Goal: Information Seeking & Learning: Check status

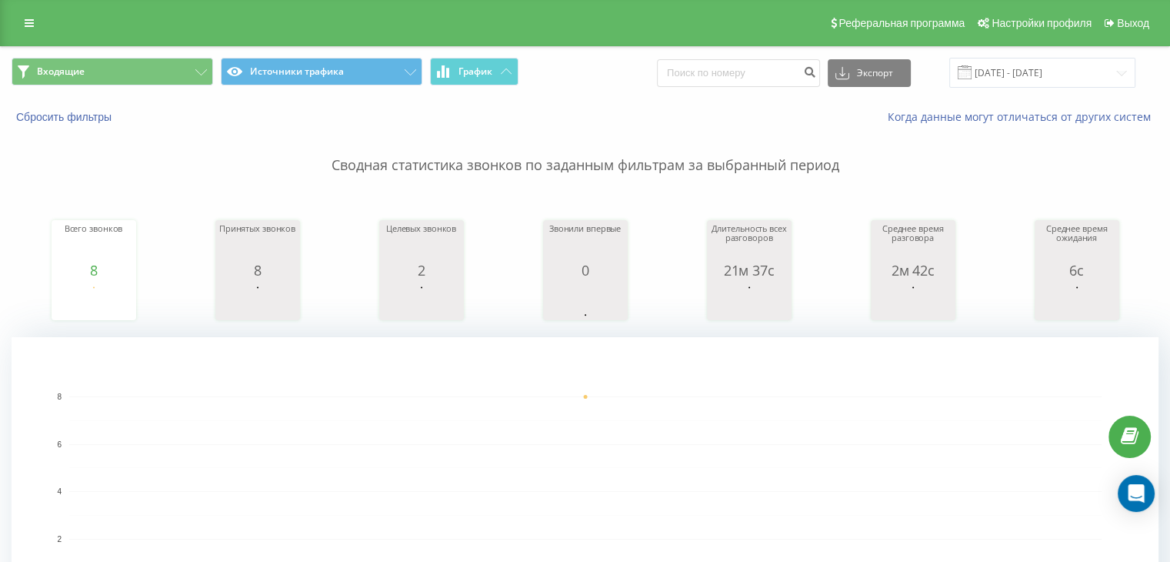
click at [188, 87] on span "Входящие Источники трафика График" at bounding box center [293, 73] width 562 height 30
click at [182, 62] on button "Входящие" at bounding box center [113, 72] width 202 height 28
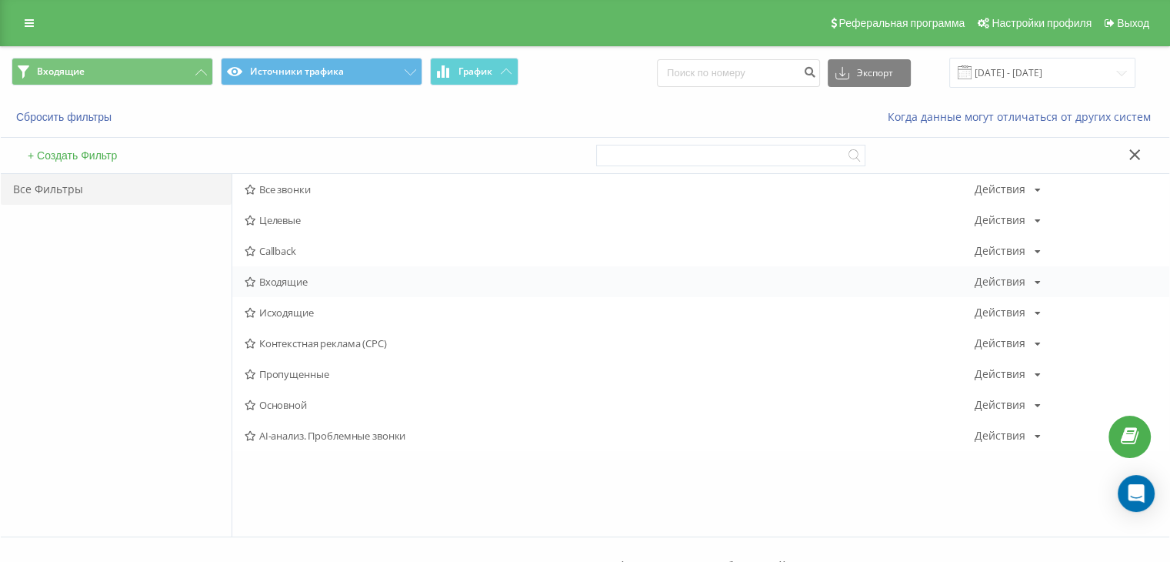
click at [296, 282] on span "Входящие" at bounding box center [610, 281] width 730 height 11
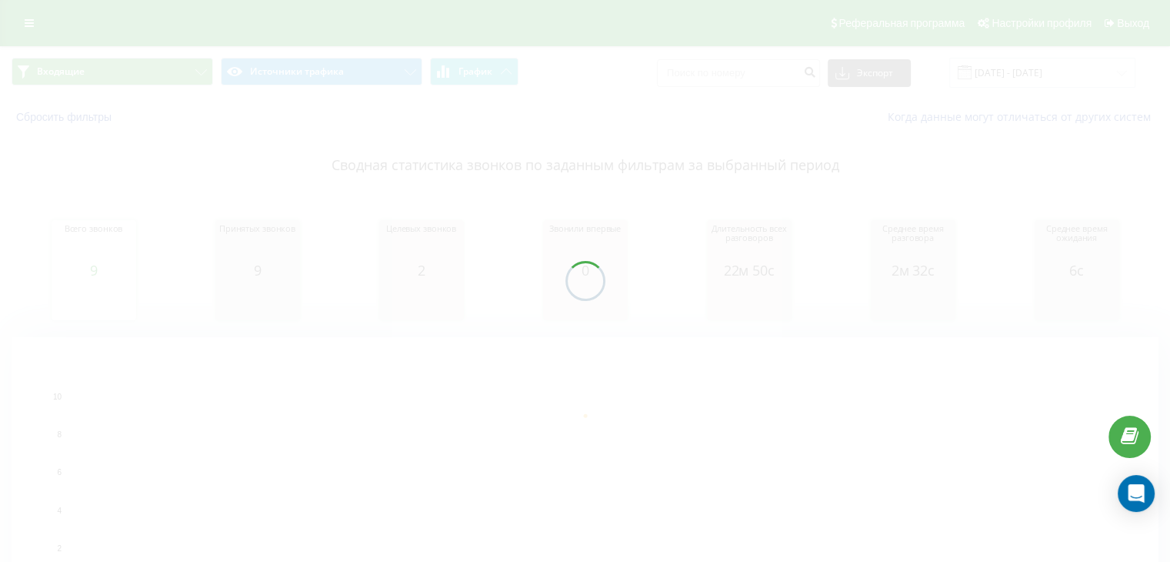
click at [148, 66] on div "Входящие Источники трафика График Экспорт .csv .xls .xlsx [DATE] - [DATE] Сброс…" at bounding box center [585, 360] width 1170 height 629
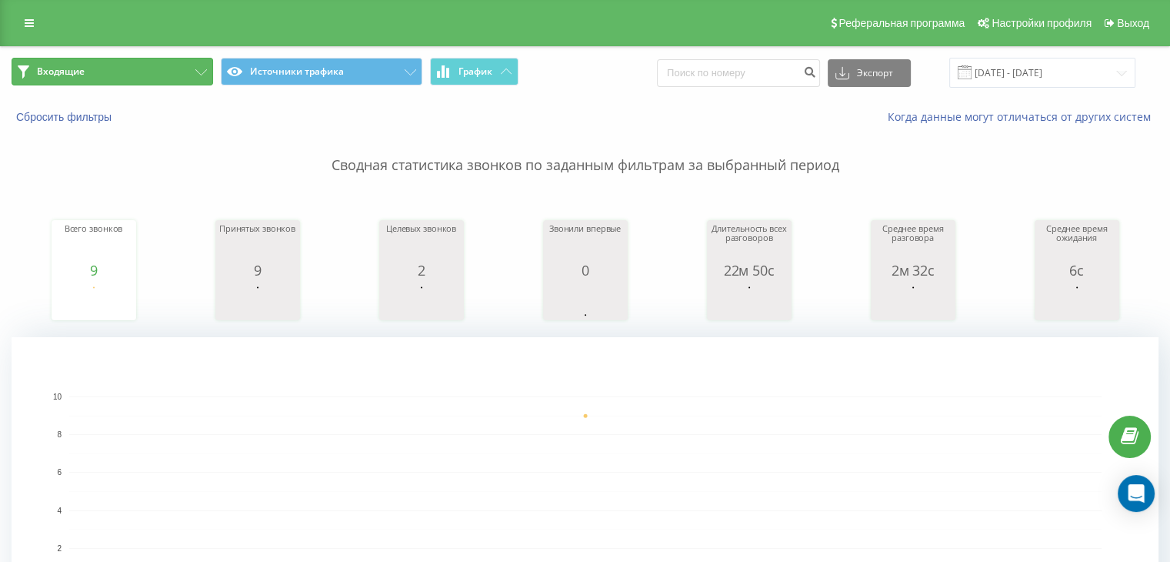
click at [145, 61] on button "Входящие" at bounding box center [113, 72] width 202 height 28
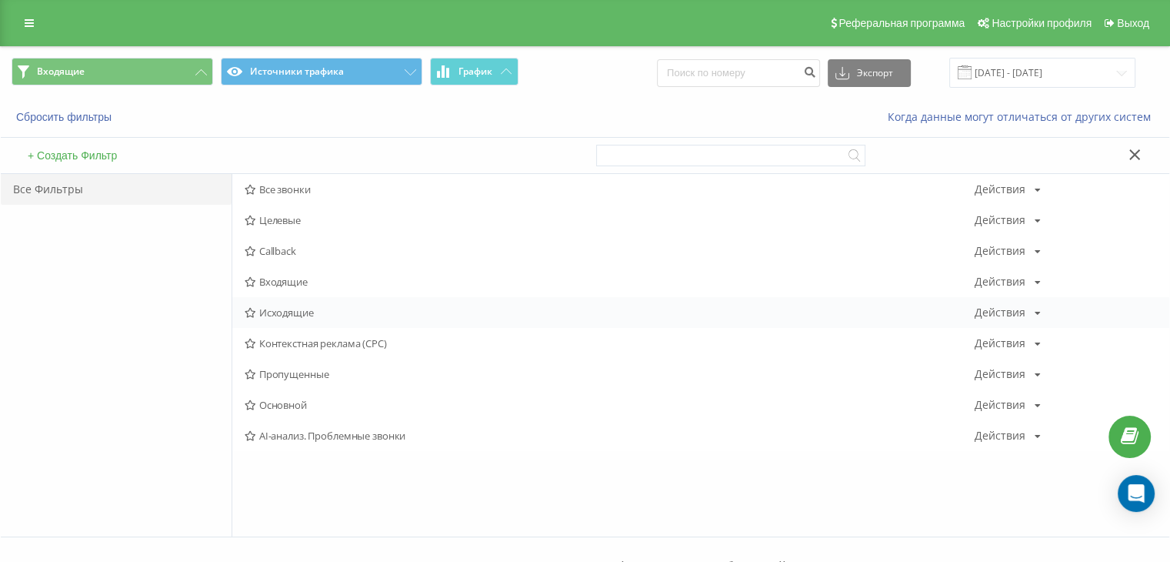
click at [289, 304] on div "Исходящие Действия Редактировать Копировать Удалить По умолчанию Поделиться" at bounding box center [700, 312] width 937 height 31
click at [275, 311] on span "Исходящие" at bounding box center [610, 312] width 730 height 11
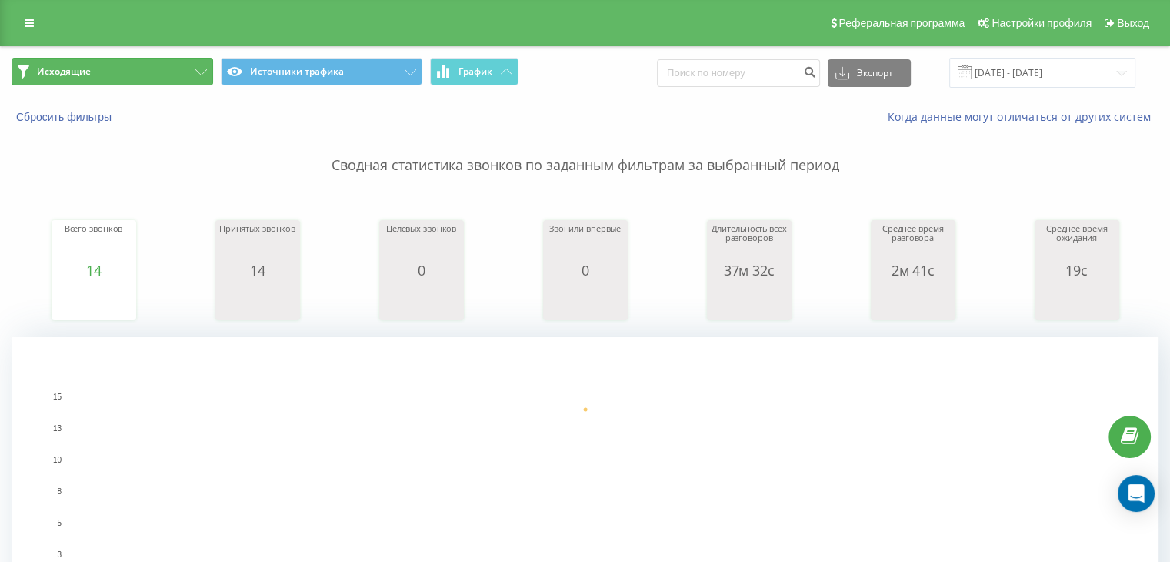
click at [155, 80] on button "Исходящие" at bounding box center [113, 72] width 202 height 28
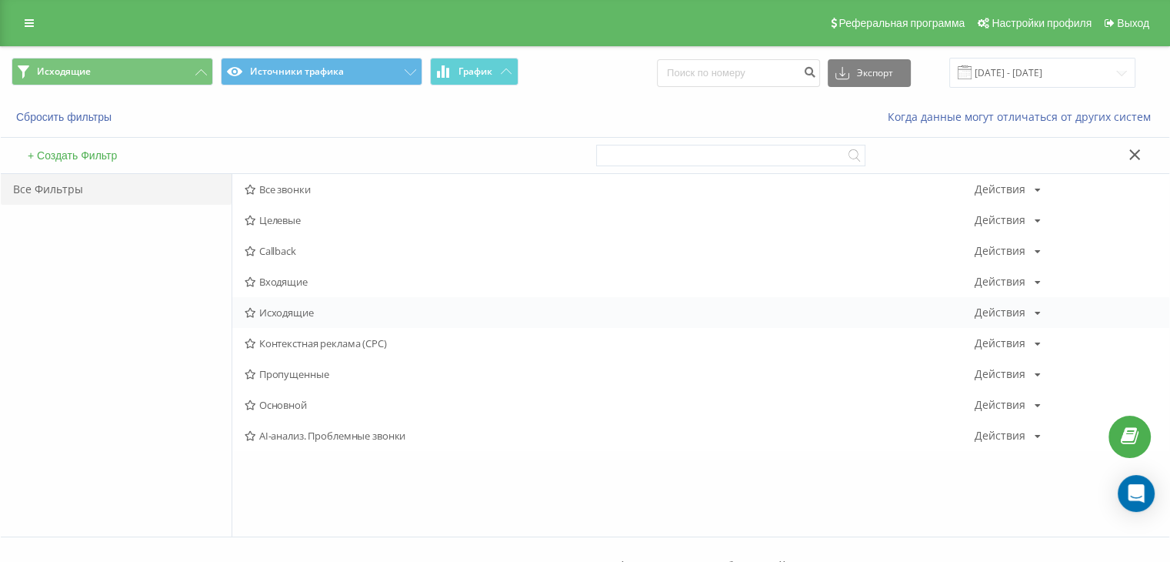
click at [289, 308] on span "Исходящие" at bounding box center [610, 312] width 730 height 11
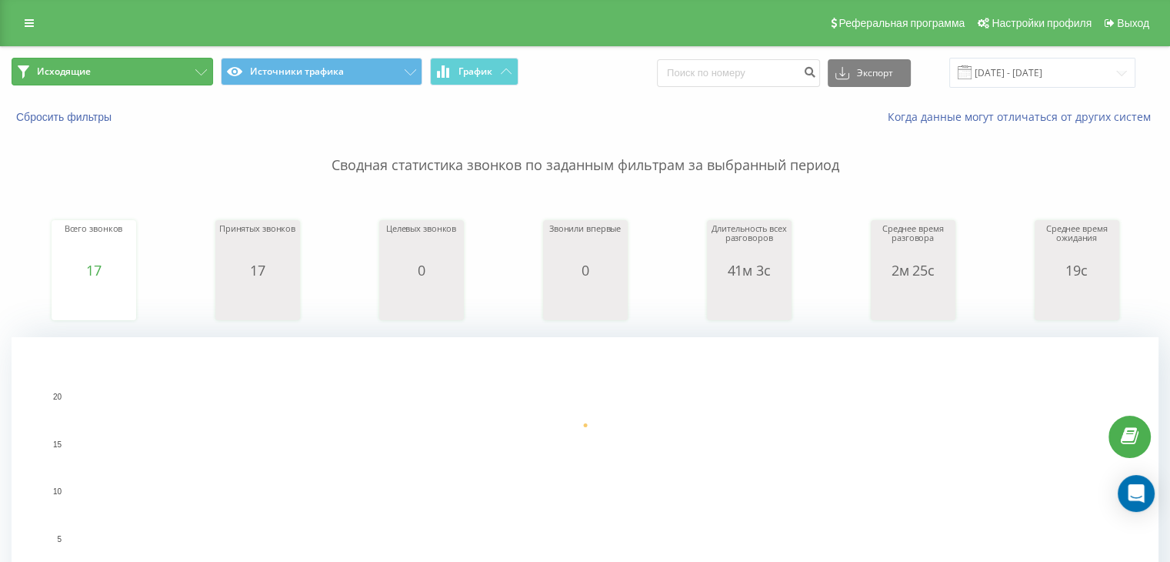
click at [171, 71] on button "Исходящие" at bounding box center [113, 72] width 202 height 28
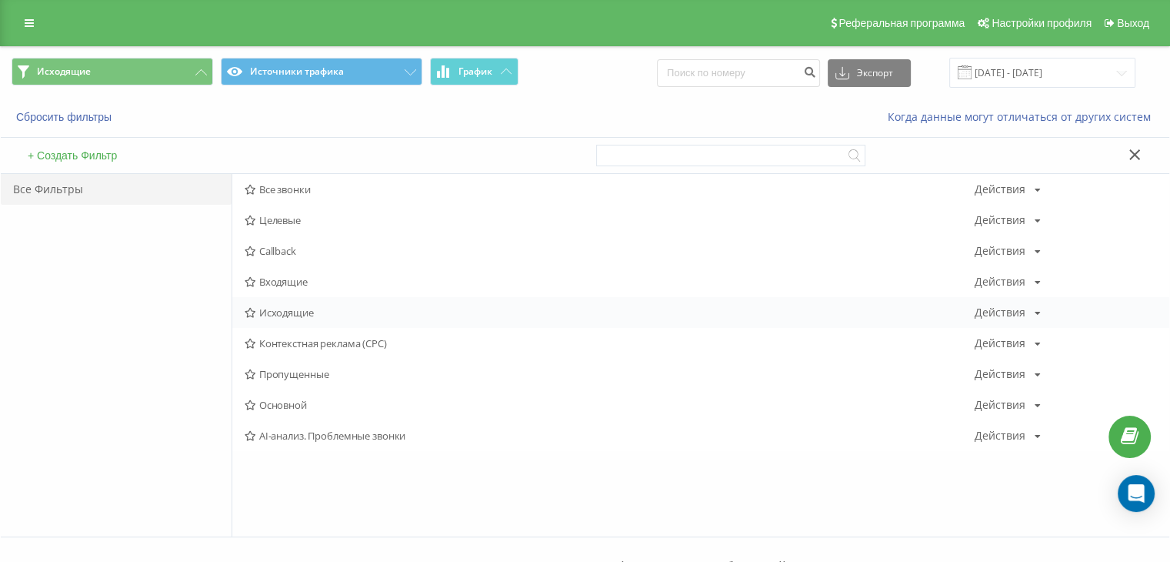
click at [298, 308] on span "Исходящие" at bounding box center [610, 312] width 730 height 11
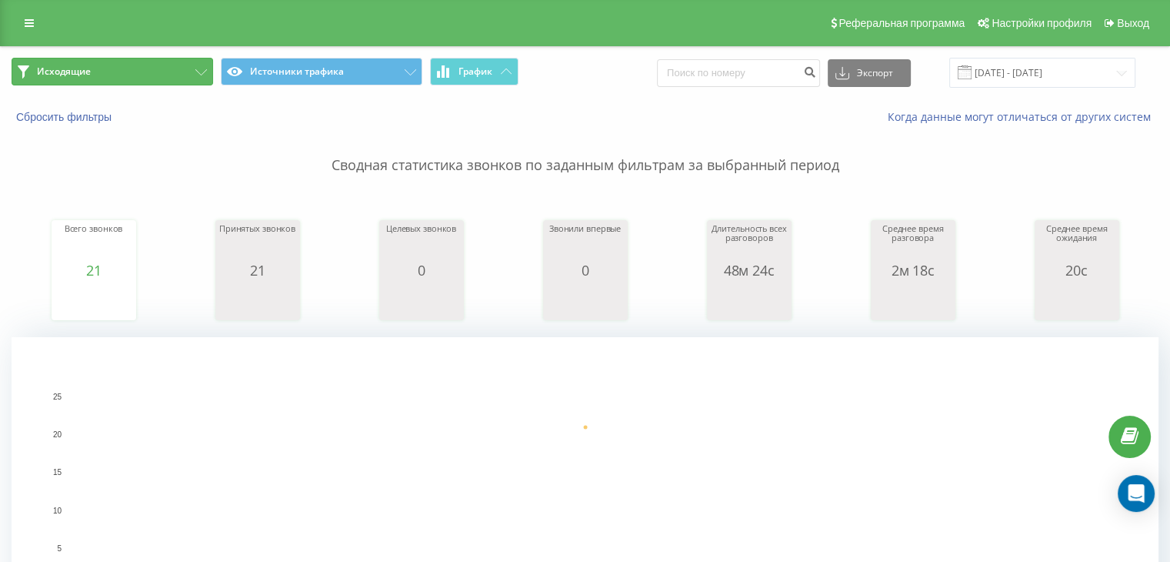
click at [148, 69] on button "Исходящие" at bounding box center [113, 72] width 202 height 28
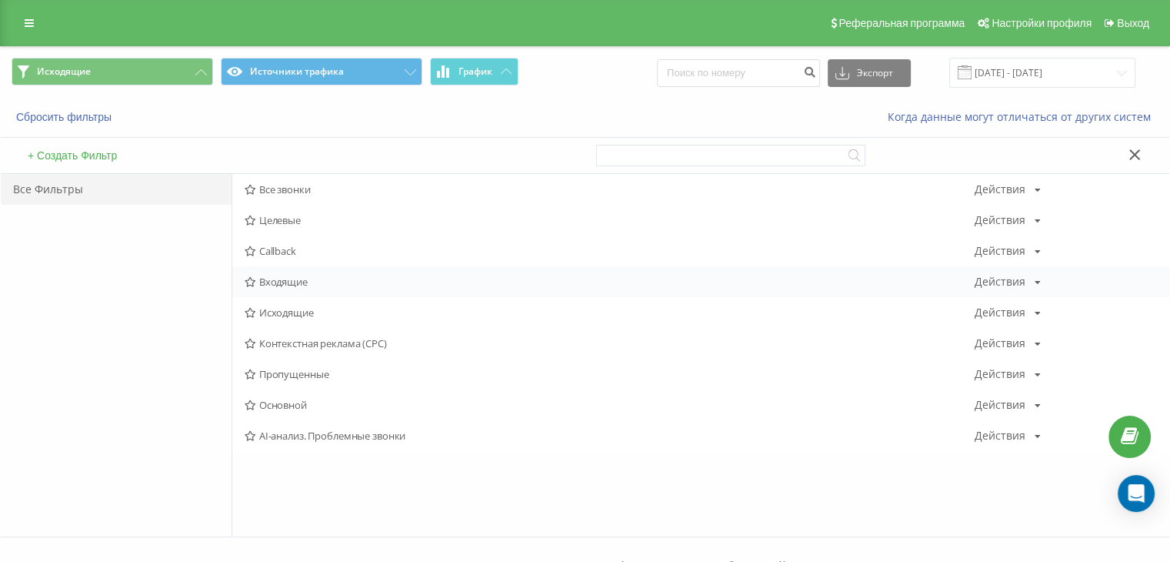
click at [266, 276] on span "Входящие" at bounding box center [610, 281] width 730 height 11
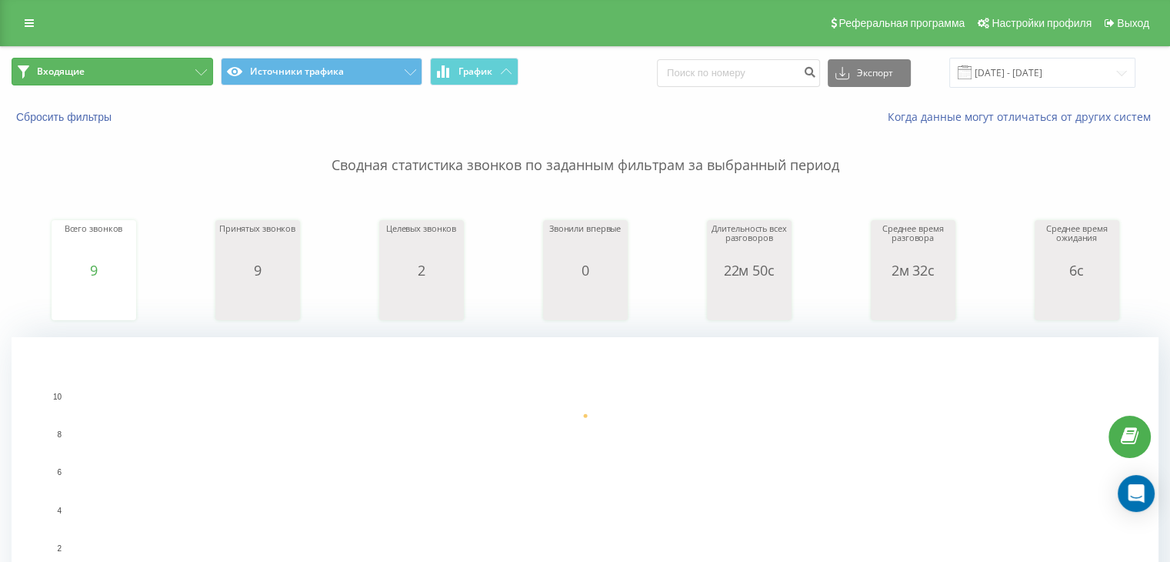
click at [136, 75] on button "Входящие" at bounding box center [113, 72] width 202 height 28
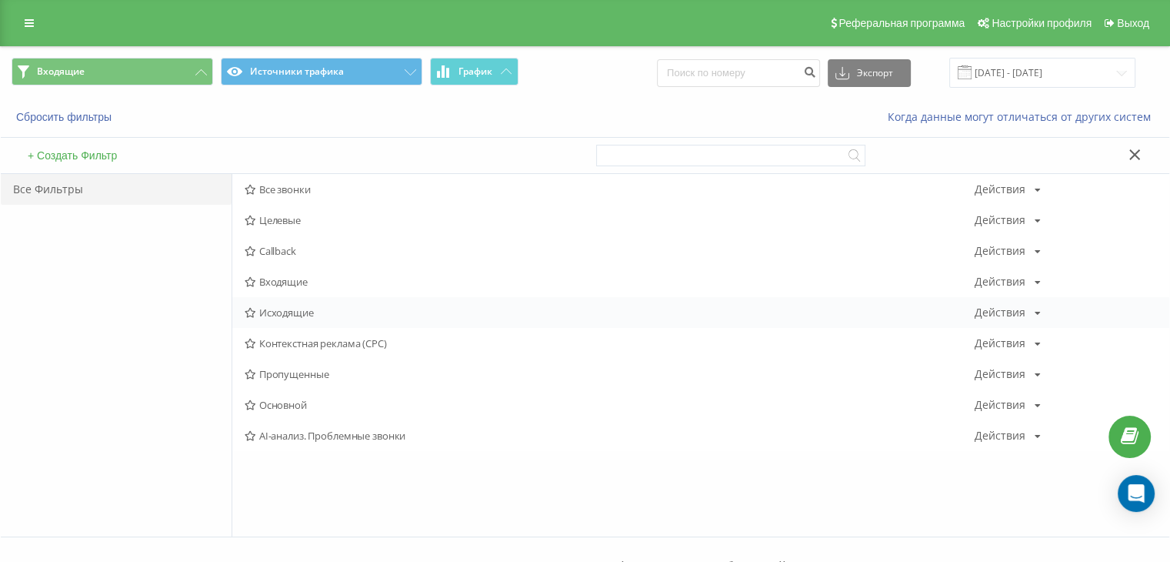
click at [284, 317] on span "Исходящие" at bounding box center [610, 312] width 730 height 11
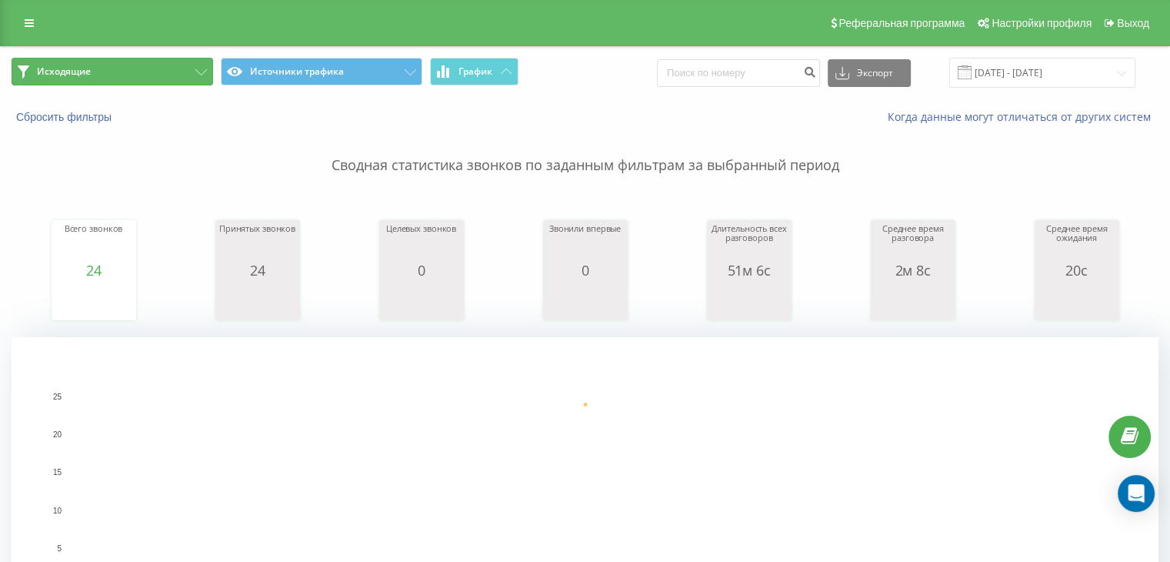
click at [160, 62] on button "Исходящие" at bounding box center [113, 72] width 202 height 28
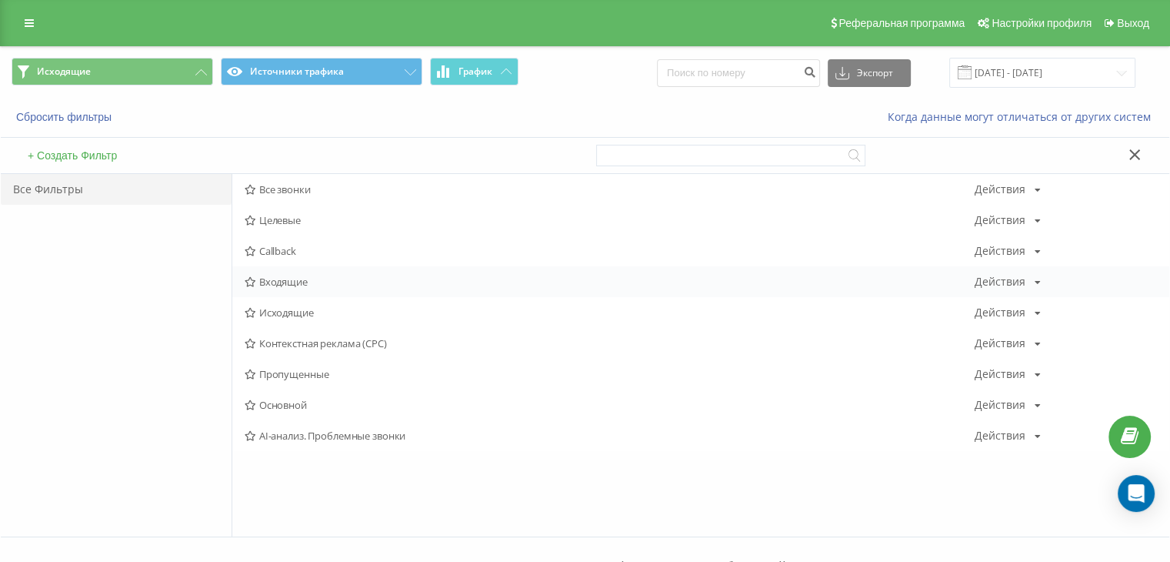
click at [271, 287] on div "Входящие Действия Редактировать Копировать Удалить По умолчанию Поделиться" at bounding box center [700, 281] width 937 height 31
click at [274, 272] on div "Входящие Действия Редактировать Копировать Удалить По умолчанию Поделиться" at bounding box center [700, 281] width 937 height 31
click at [274, 273] on div "Входящие Действия Редактировать Копировать Удалить По умолчанию Поделиться" at bounding box center [700, 281] width 937 height 31
click at [271, 279] on span "Входящие" at bounding box center [610, 281] width 730 height 11
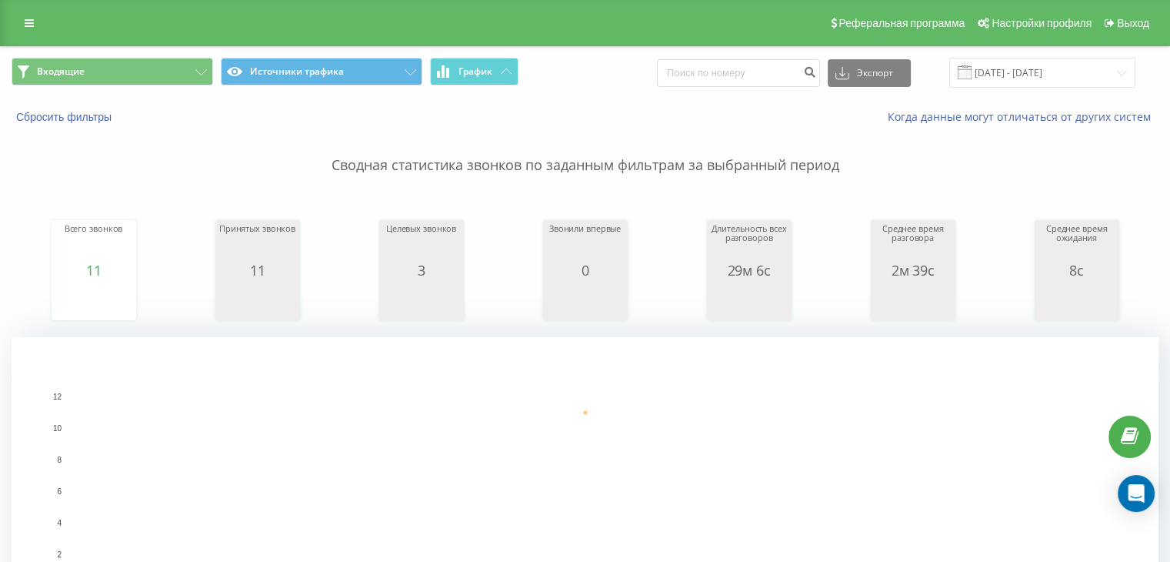
click at [143, 48] on div "Входящие Источники трафика График Экспорт .csv .xls .xlsx [DATE] - [DATE]" at bounding box center [585, 73] width 1169 height 52
click at [149, 72] on button "Входящие" at bounding box center [113, 72] width 202 height 28
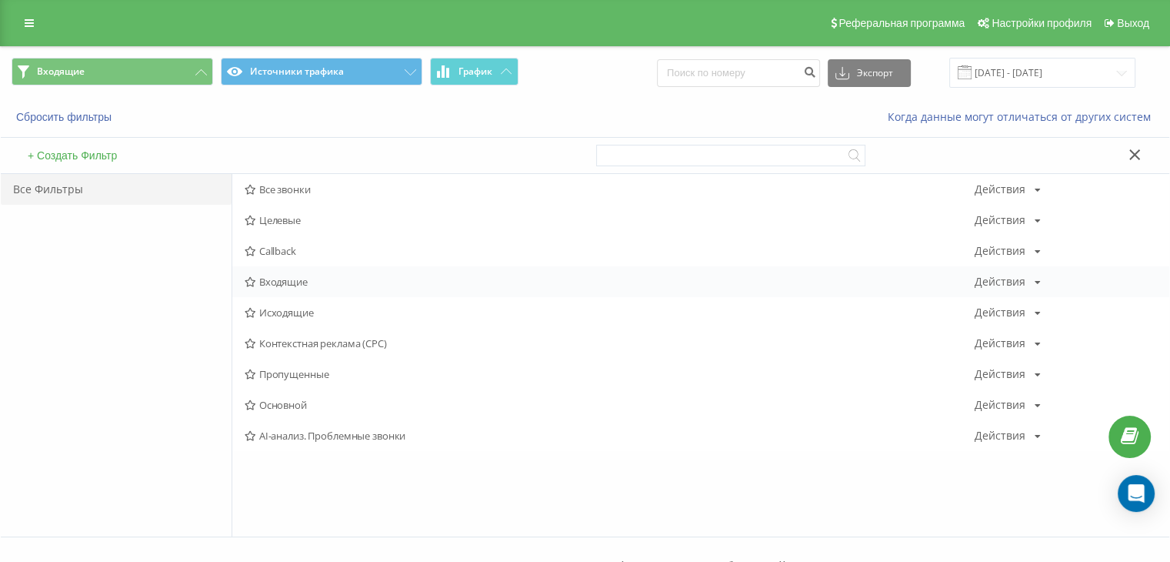
click at [294, 289] on div "Входящие Действия Редактировать Копировать Удалить По умолчанию Поделиться" at bounding box center [700, 281] width 937 height 31
click at [292, 277] on span "Входящие" at bounding box center [610, 281] width 730 height 11
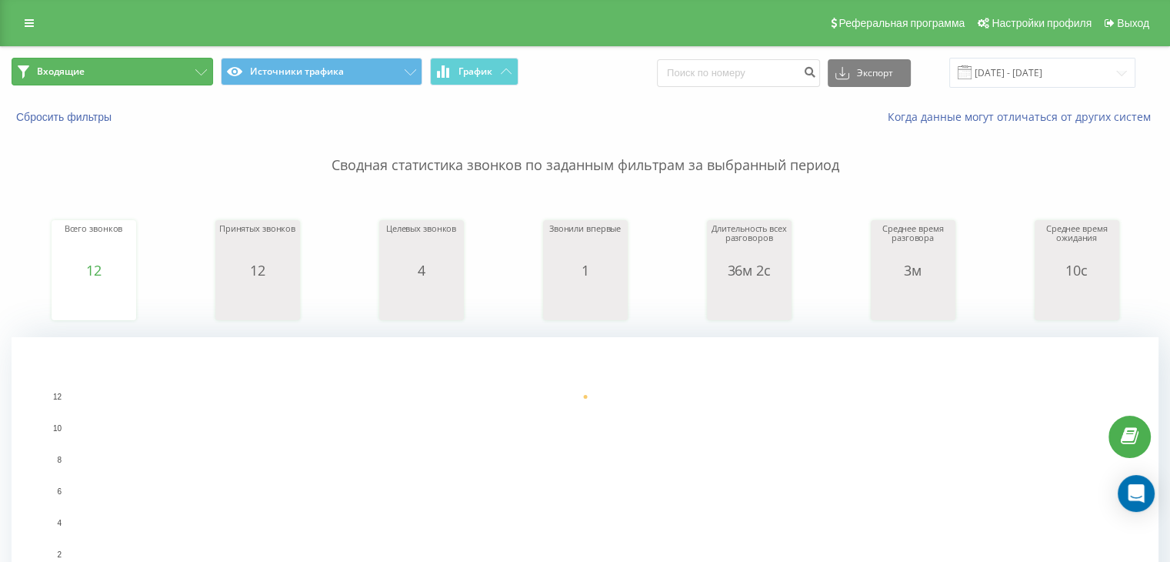
click at [156, 59] on button "Входящие" at bounding box center [113, 72] width 202 height 28
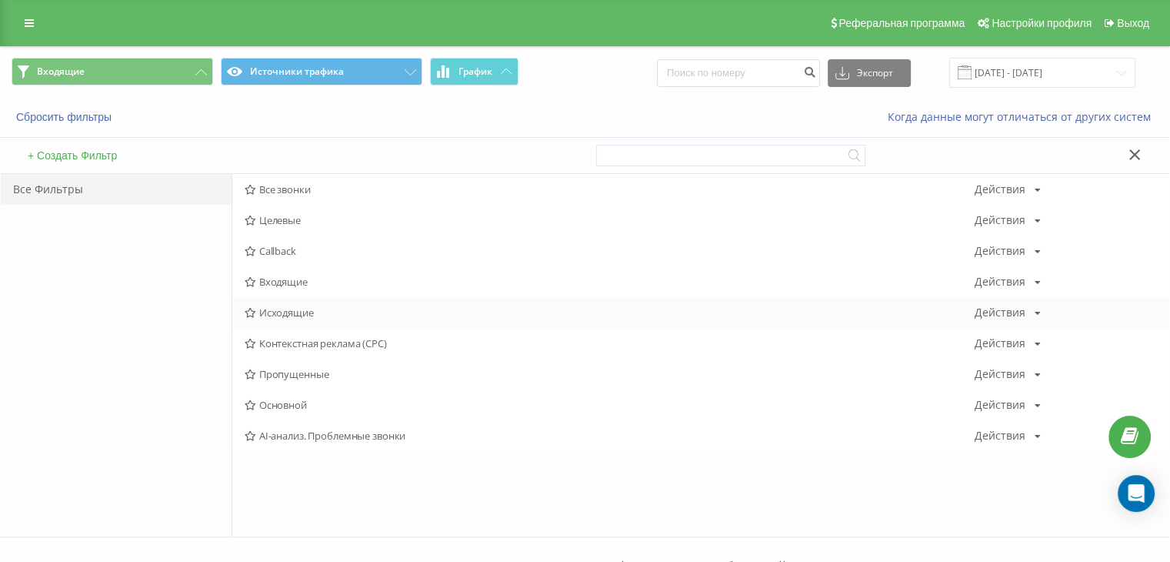
click at [279, 315] on span "Исходящие" at bounding box center [610, 312] width 730 height 11
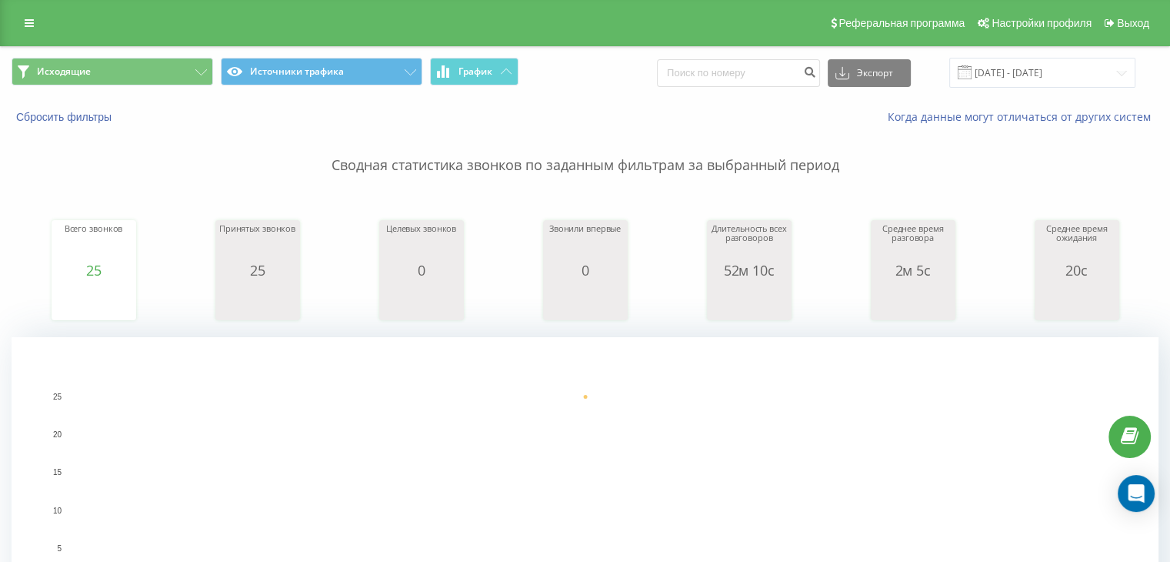
click at [142, 87] on span "Исходящие Источники трафика График" at bounding box center [293, 73] width 562 height 30
click at [157, 74] on button "Исходящие" at bounding box center [113, 72] width 202 height 28
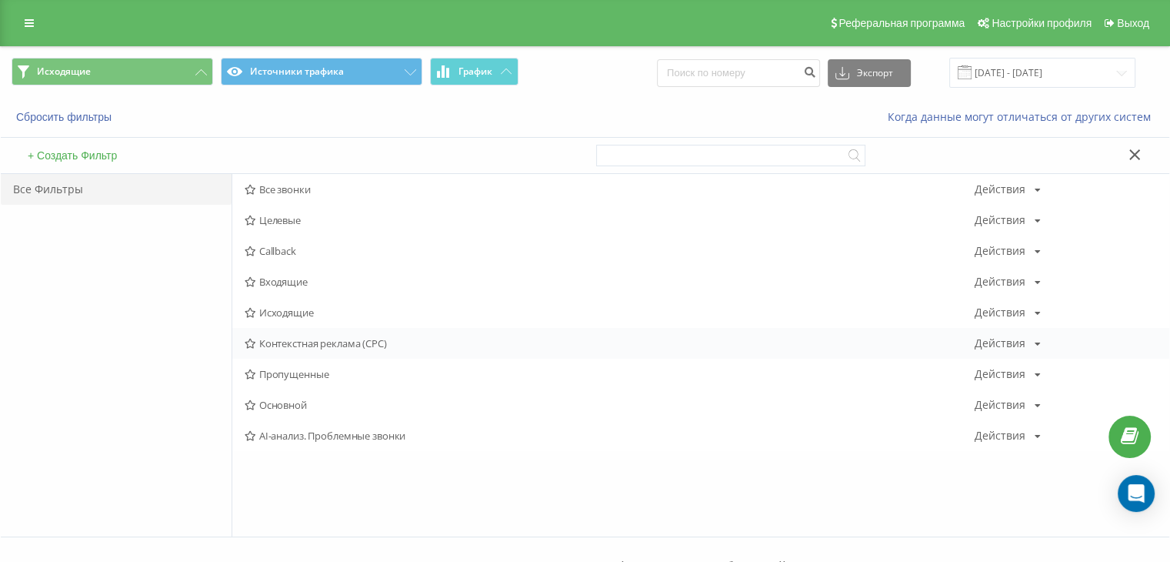
click at [275, 333] on div "Контекстная реклама (CPC) Действия Редактировать Копировать Удалить По умолчани…" at bounding box center [700, 343] width 937 height 31
click at [273, 315] on span "Исходящие" at bounding box center [610, 312] width 730 height 11
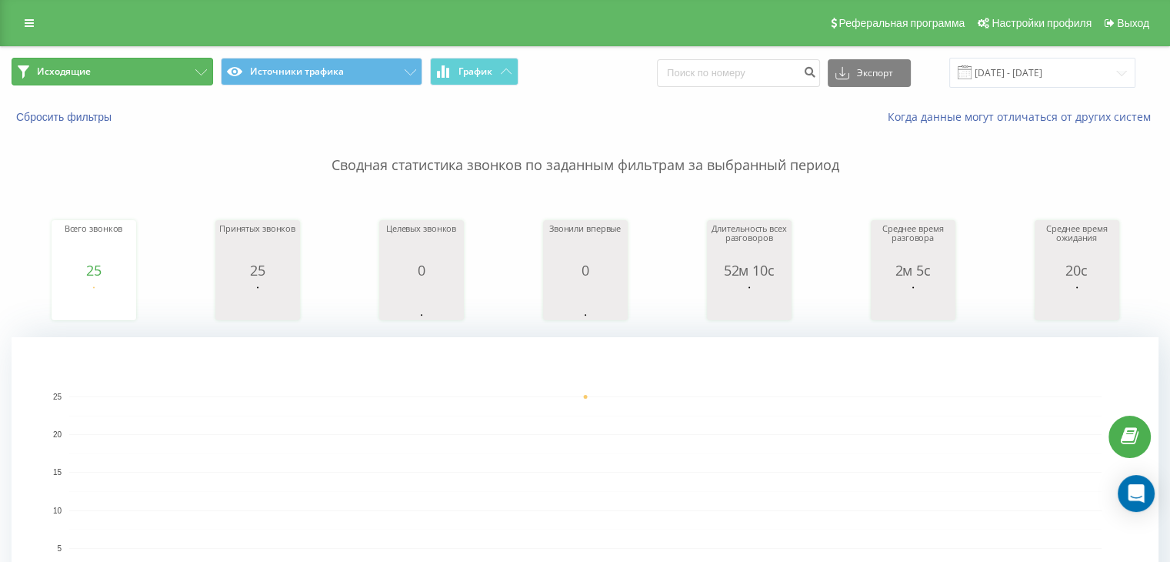
click at [155, 81] on button "Исходящие" at bounding box center [113, 72] width 202 height 28
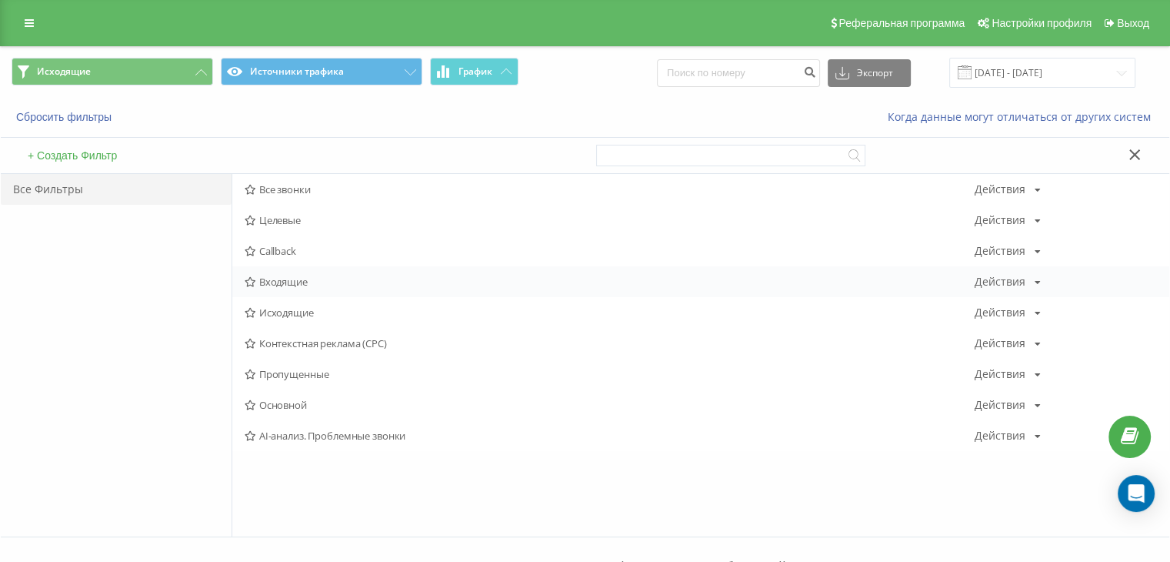
click at [261, 272] on div "Входящие Действия Редактировать Копировать Удалить По умолчанию Поделиться" at bounding box center [700, 281] width 937 height 31
click at [260, 280] on span "Входящие" at bounding box center [610, 281] width 730 height 11
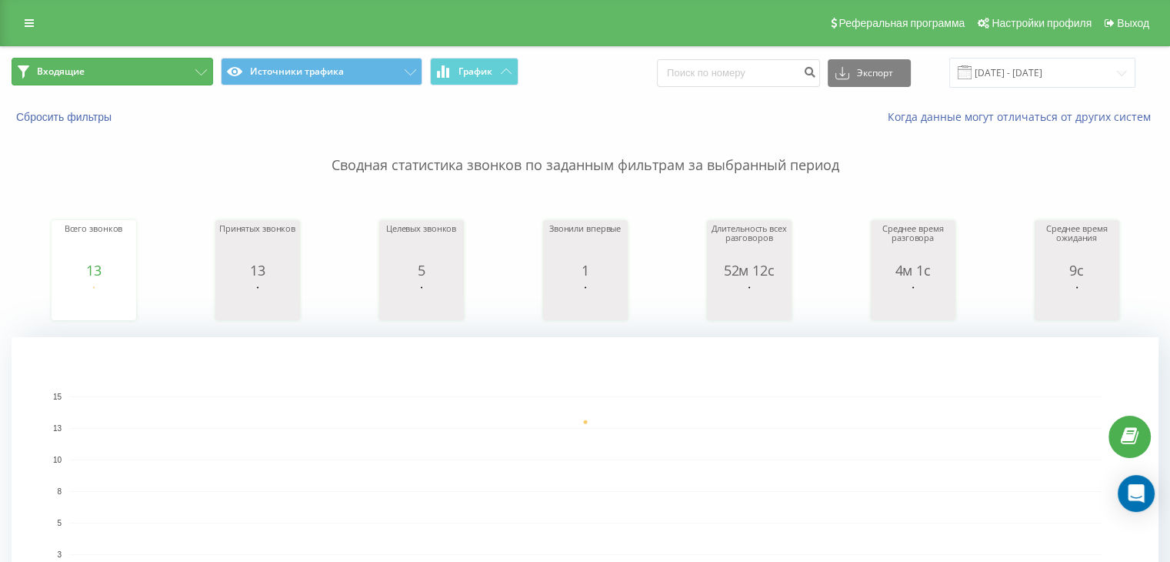
click at [144, 75] on button "Входящие" at bounding box center [113, 72] width 202 height 28
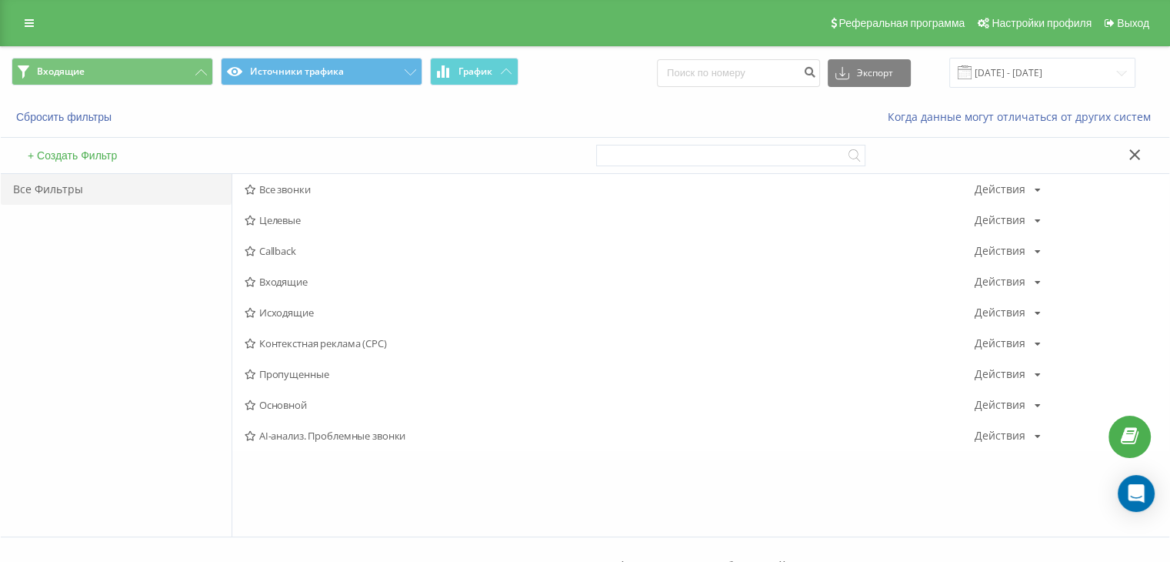
click at [293, 276] on span "Входящие" at bounding box center [610, 281] width 730 height 11
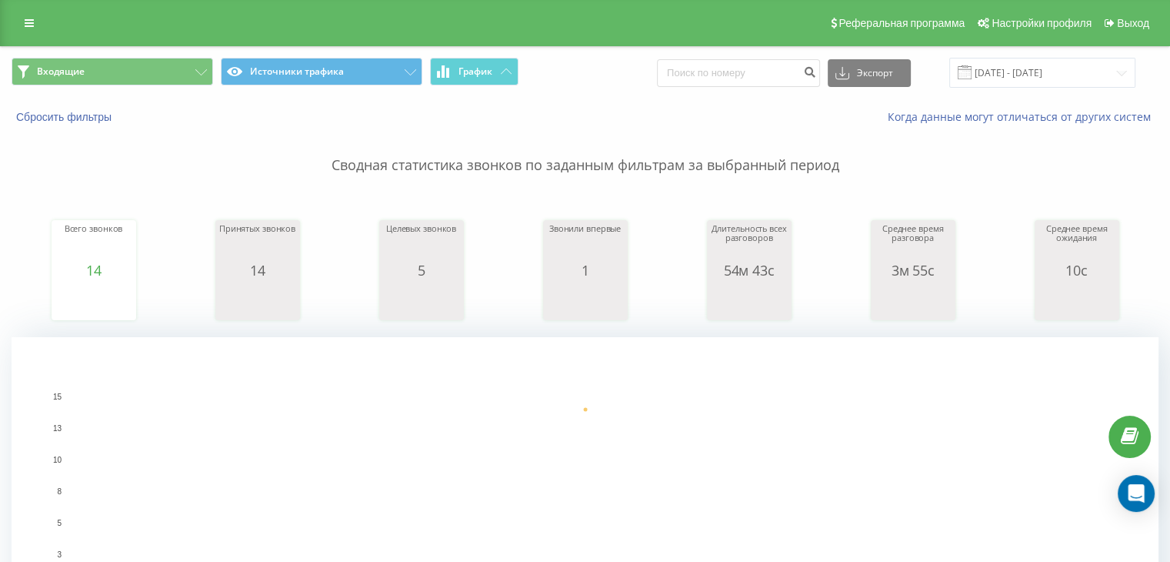
click at [148, 56] on div "Входящие Источники трафика График Экспорт .csv .xls .xlsx [DATE] - [DATE]" at bounding box center [585, 73] width 1169 height 52
click at [182, 67] on button "Входящие" at bounding box center [113, 72] width 202 height 28
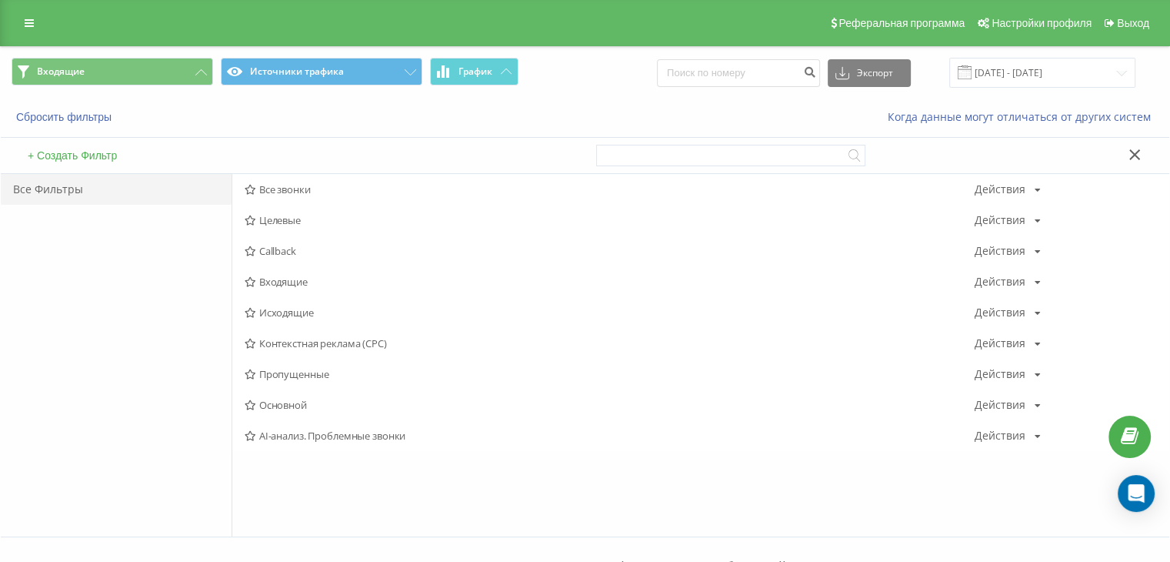
click at [282, 278] on span "Входящие" at bounding box center [610, 281] width 730 height 11
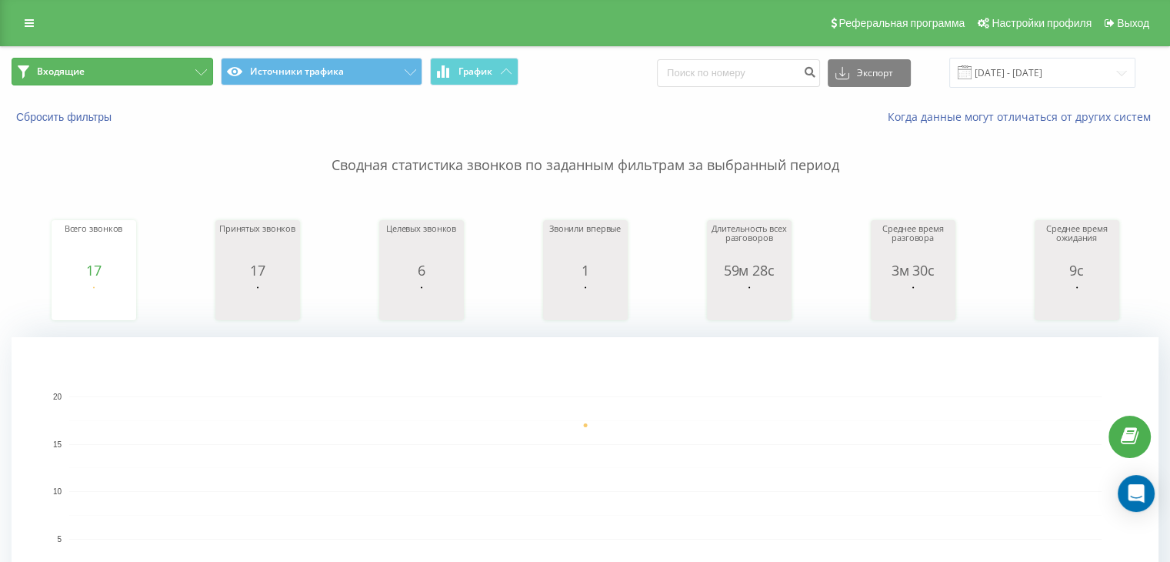
click at [188, 76] on button "Входящие" at bounding box center [113, 72] width 202 height 28
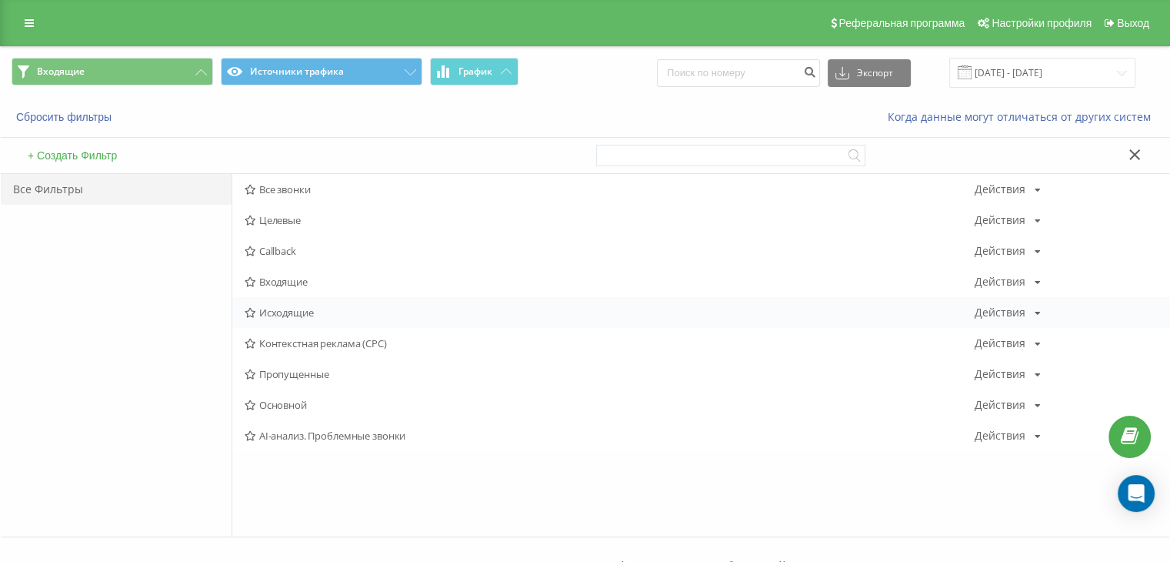
click at [268, 307] on span "Исходящие" at bounding box center [610, 312] width 730 height 11
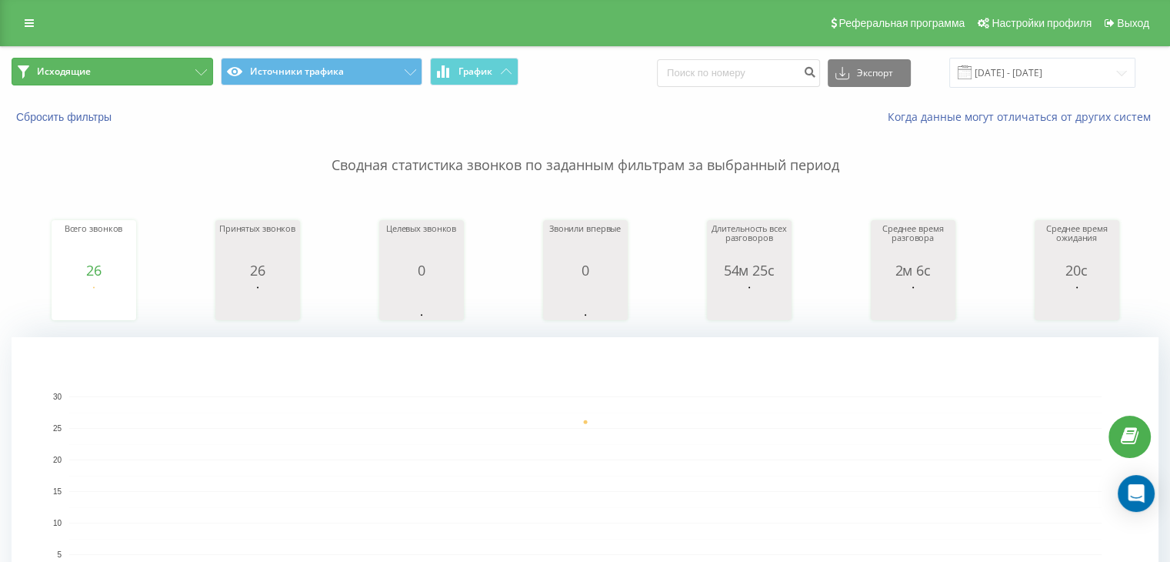
click at [142, 59] on button "Исходящие" at bounding box center [113, 72] width 202 height 28
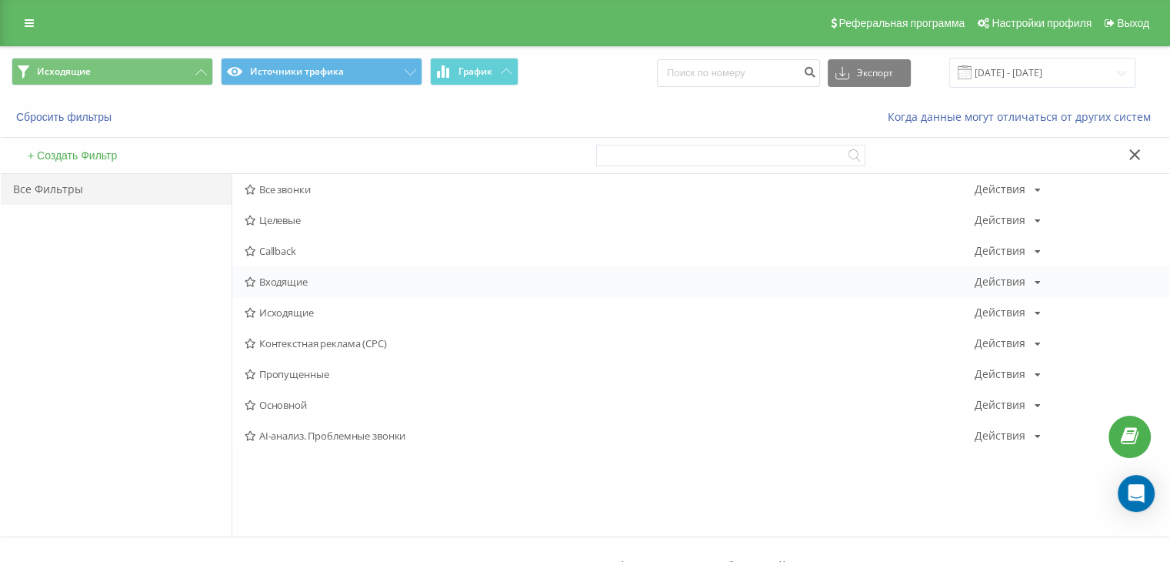
click at [328, 293] on div "Входящие Действия Редактировать Копировать Удалить По умолчанию Поделиться" at bounding box center [700, 281] width 937 height 31
click at [315, 286] on span "Входящие" at bounding box center [610, 281] width 730 height 11
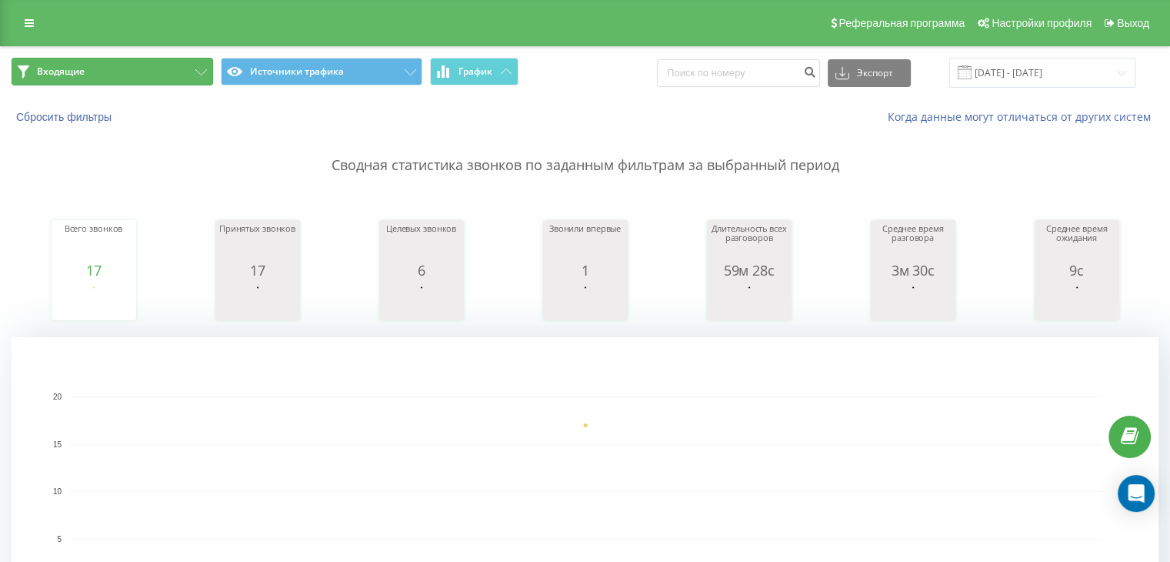
click at [120, 65] on button "Входящие" at bounding box center [113, 72] width 202 height 28
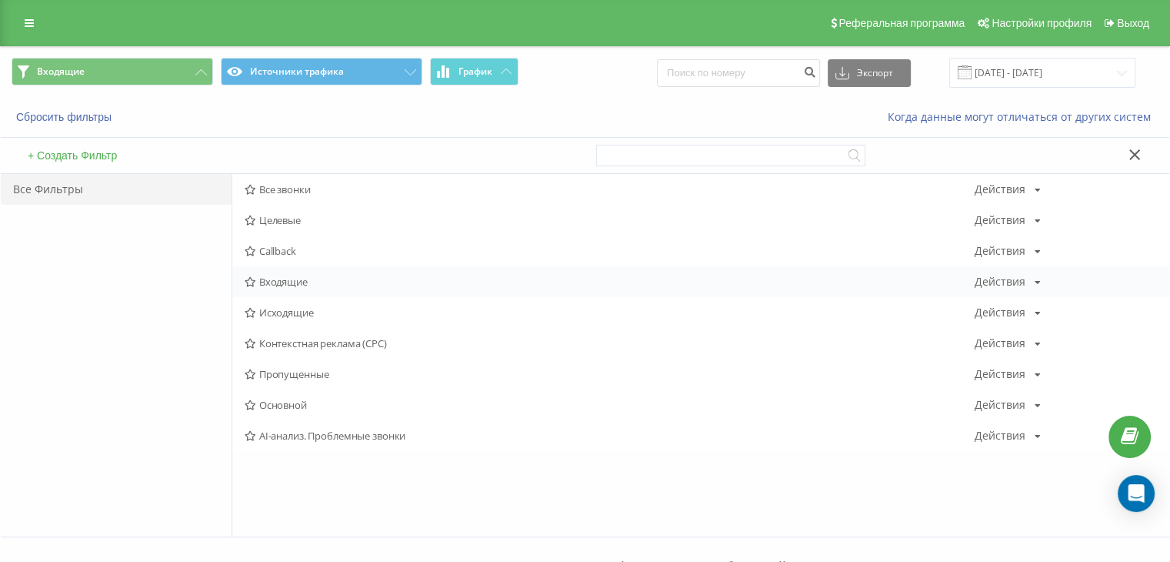
click at [272, 294] on div "Входящие Действия Редактировать Копировать Удалить По умолчанию Поделиться" at bounding box center [700, 281] width 937 height 31
click at [272, 287] on span "Входящие" at bounding box center [610, 281] width 730 height 11
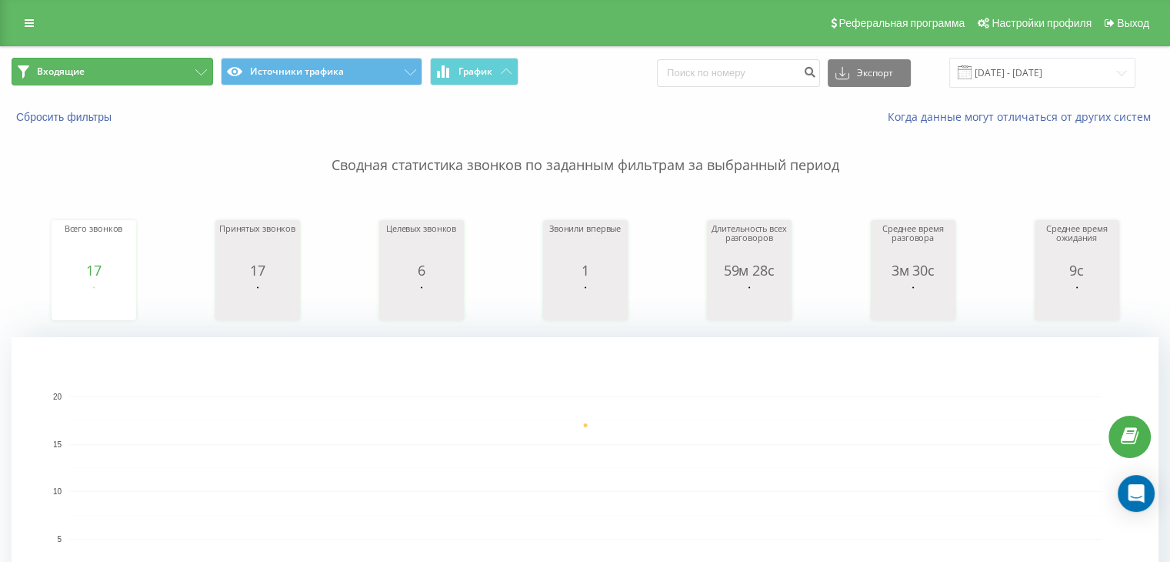
click at [145, 62] on button "Входящие" at bounding box center [113, 72] width 202 height 28
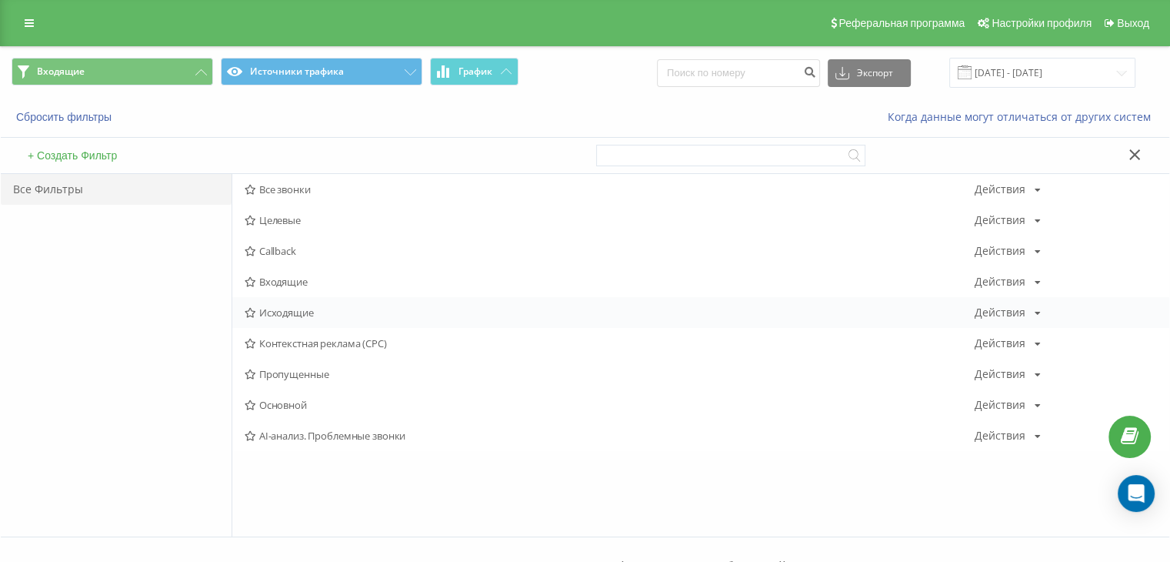
click at [302, 317] on span "Исходящие" at bounding box center [610, 312] width 730 height 11
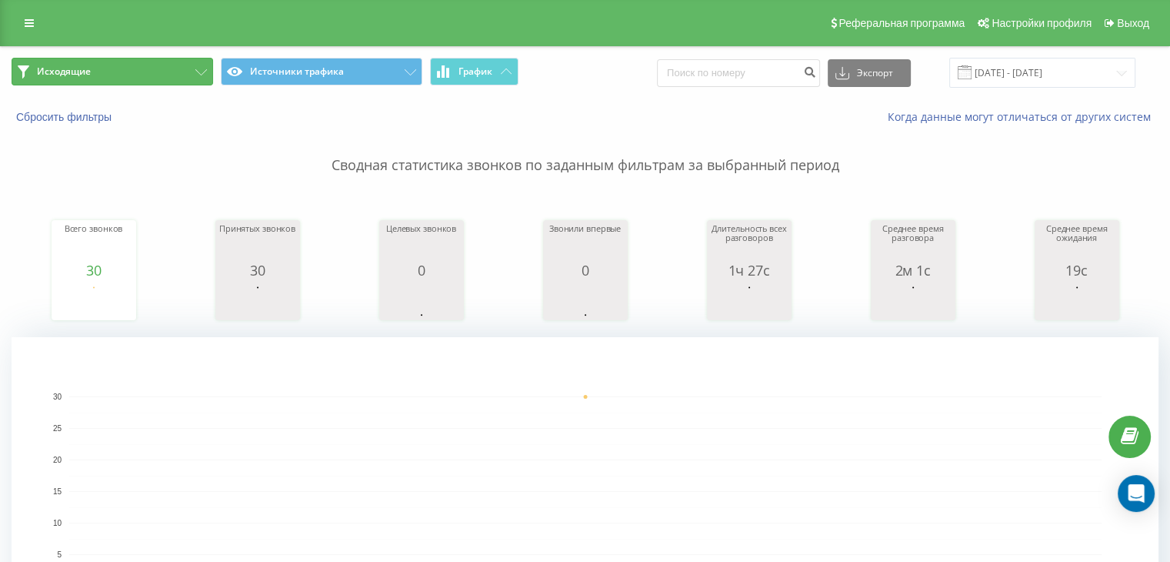
click at [168, 76] on button "Исходящие" at bounding box center [113, 72] width 202 height 28
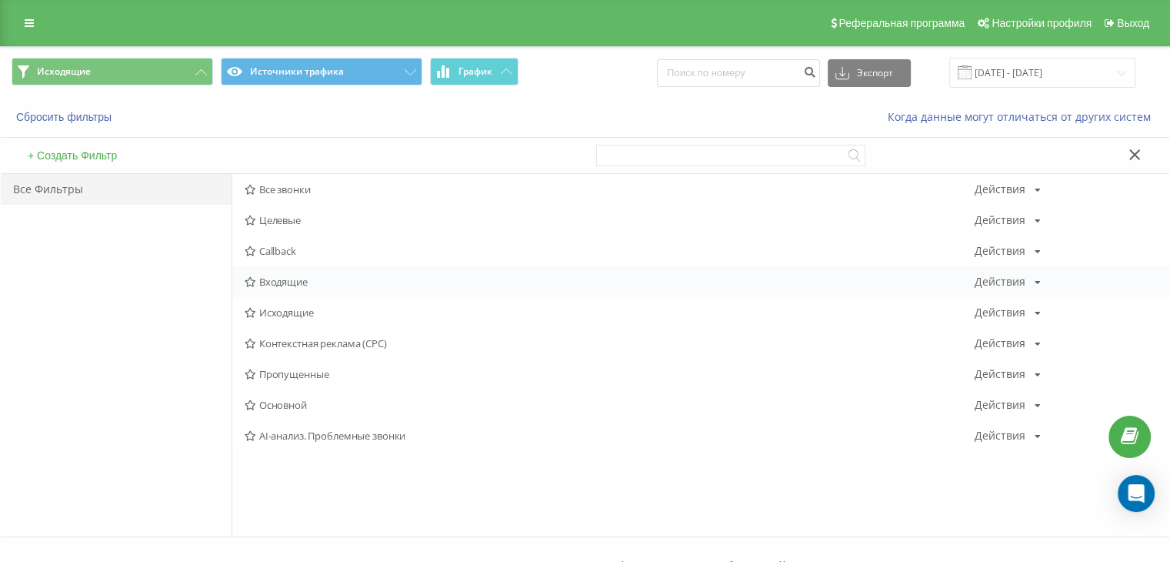
click at [291, 276] on span "Входящие" at bounding box center [610, 281] width 730 height 11
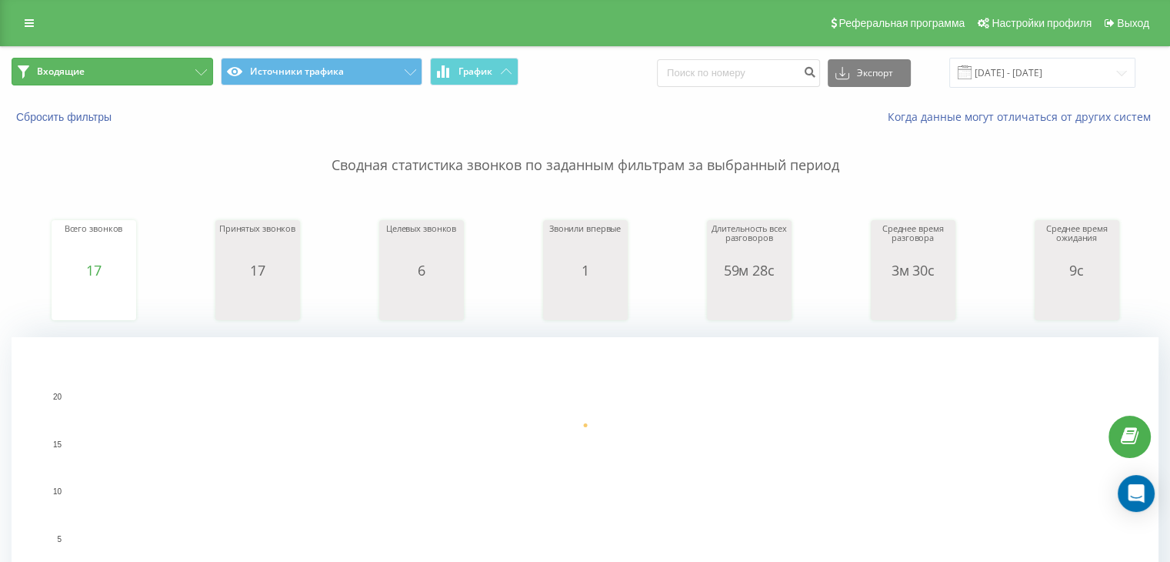
click at [112, 67] on button "Входящие" at bounding box center [113, 72] width 202 height 28
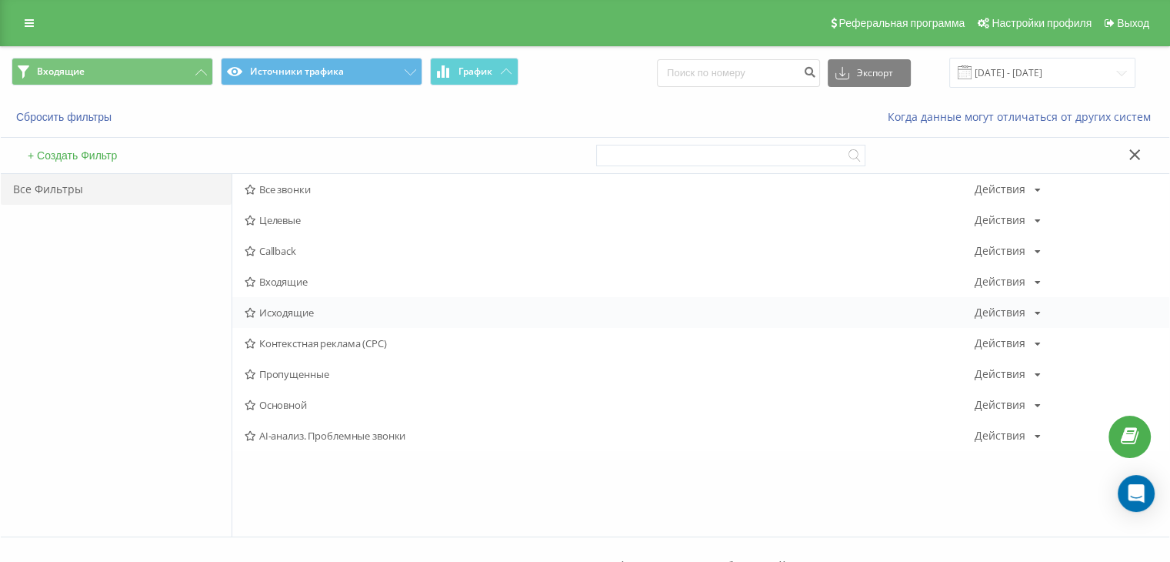
click at [321, 312] on span "Исходящие" at bounding box center [610, 312] width 730 height 11
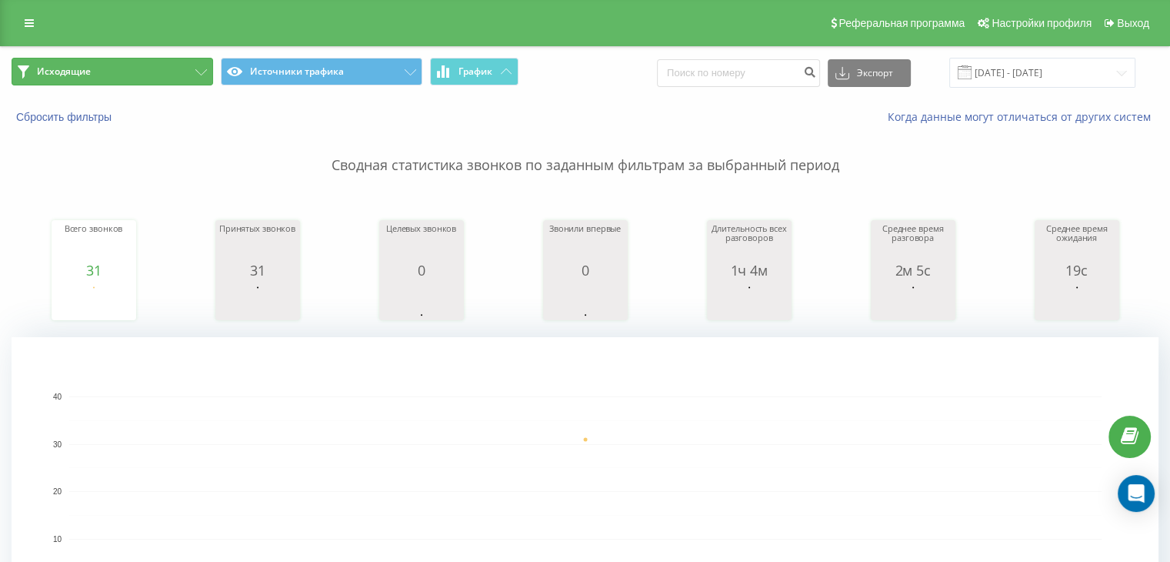
click at [161, 75] on button "Исходящие" at bounding box center [113, 72] width 202 height 28
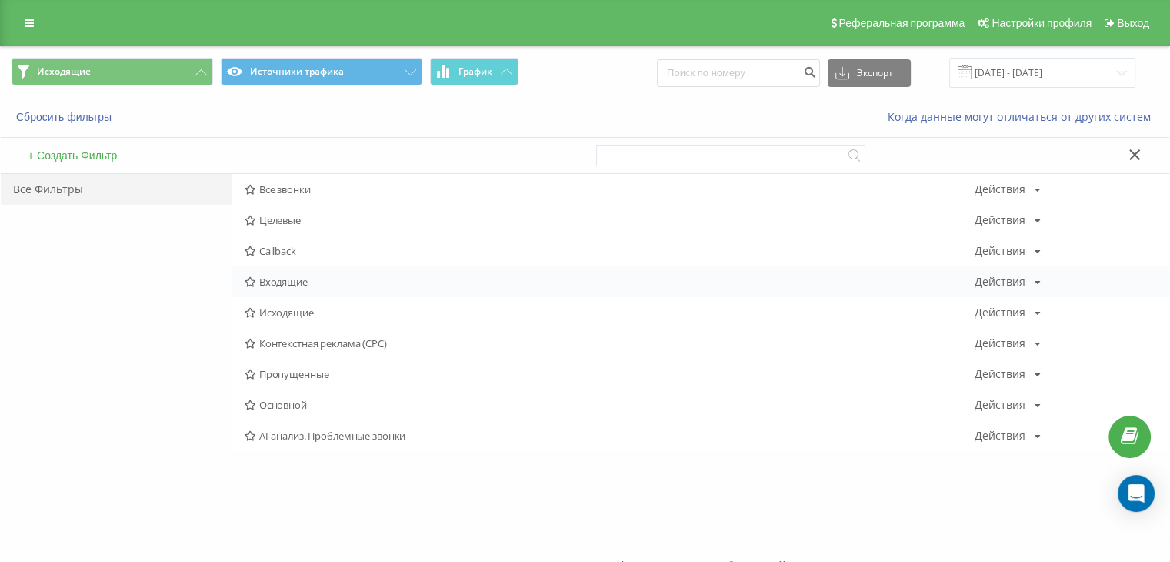
click at [287, 274] on div "Входящие Действия Редактировать Копировать Удалить По умолчанию Поделиться" at bounding box center [700, 281] width 937 height 31
click at [288, 276] on span "Входящие" at bounding box center [610, 281] width 730 height 11
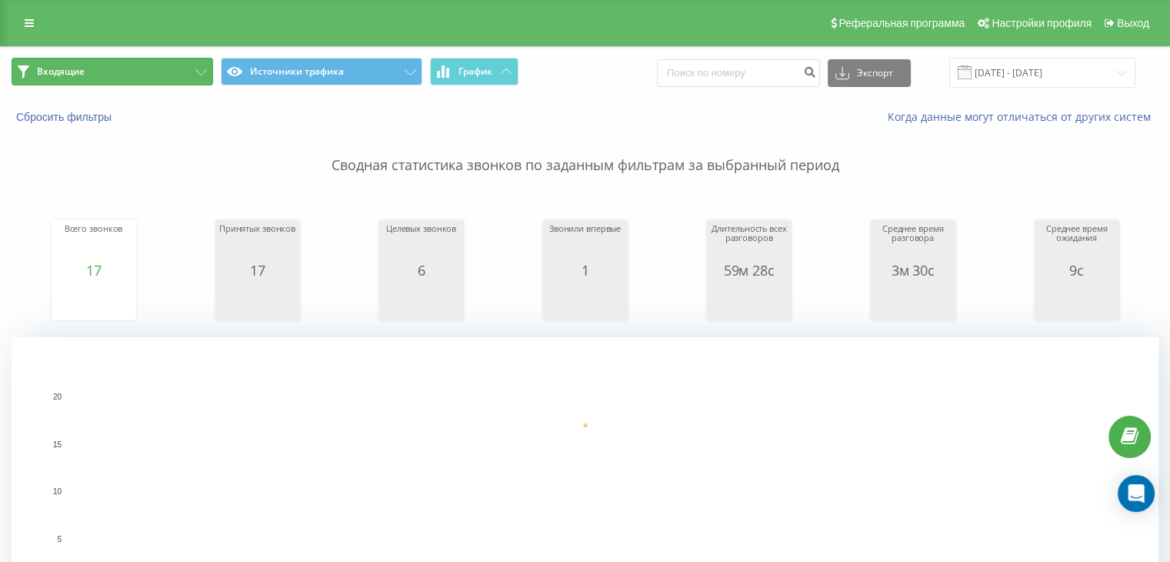
click at [159, 74] on button "Входящие" at bounding box center [113, 72] width 202 height 28
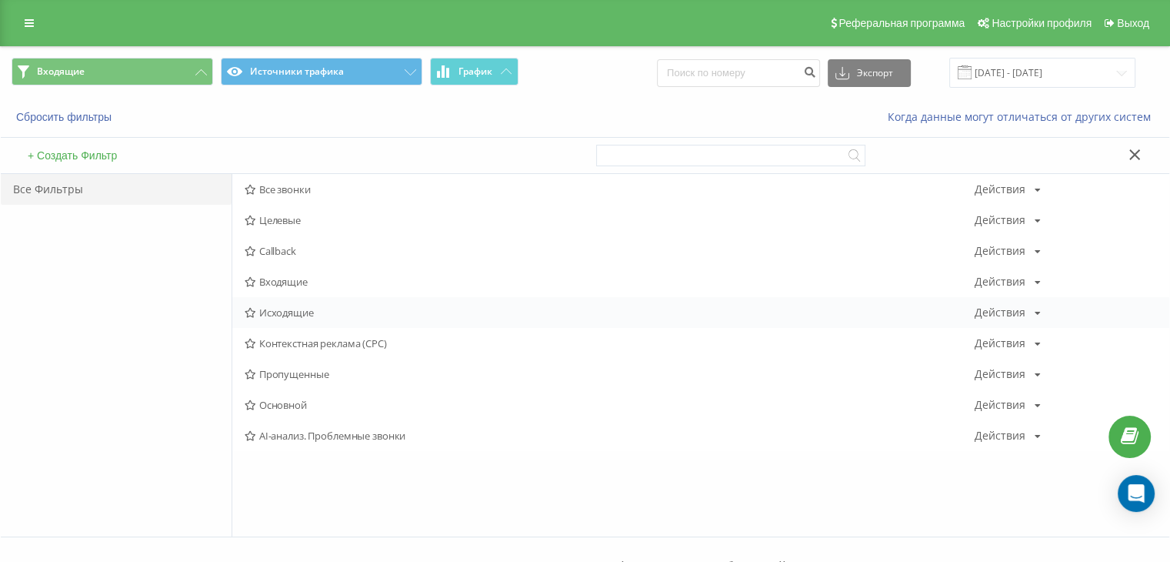
click at [285, 312] on span "Исходящие" at bounding box center [610, 312] width 730 height 11
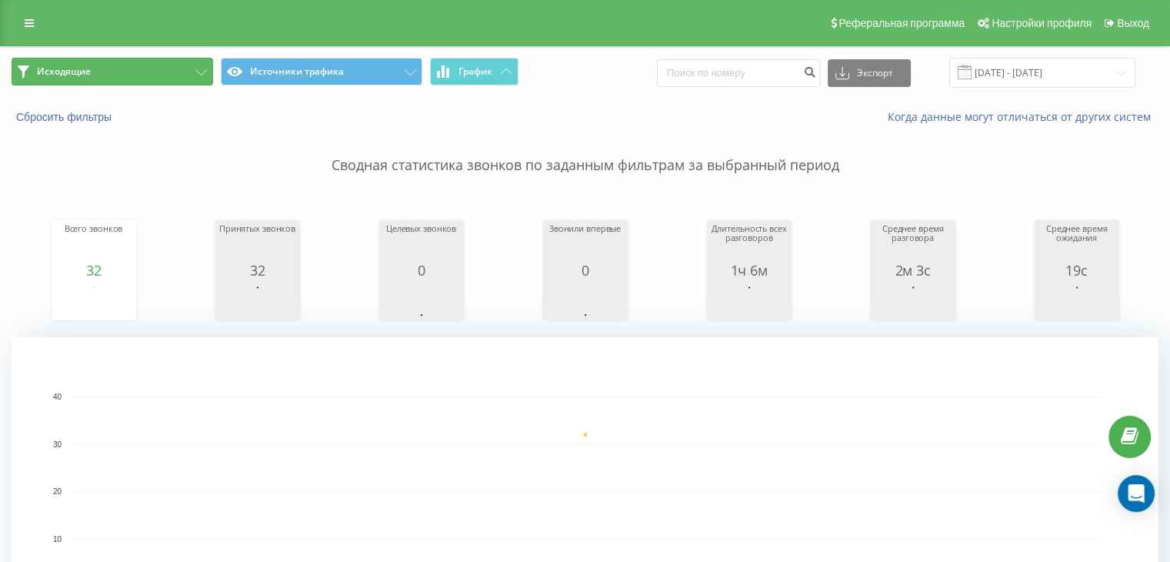
click at [159, 78] on button "Исходящие" at bounding box center [113, 72] width 202 height 28
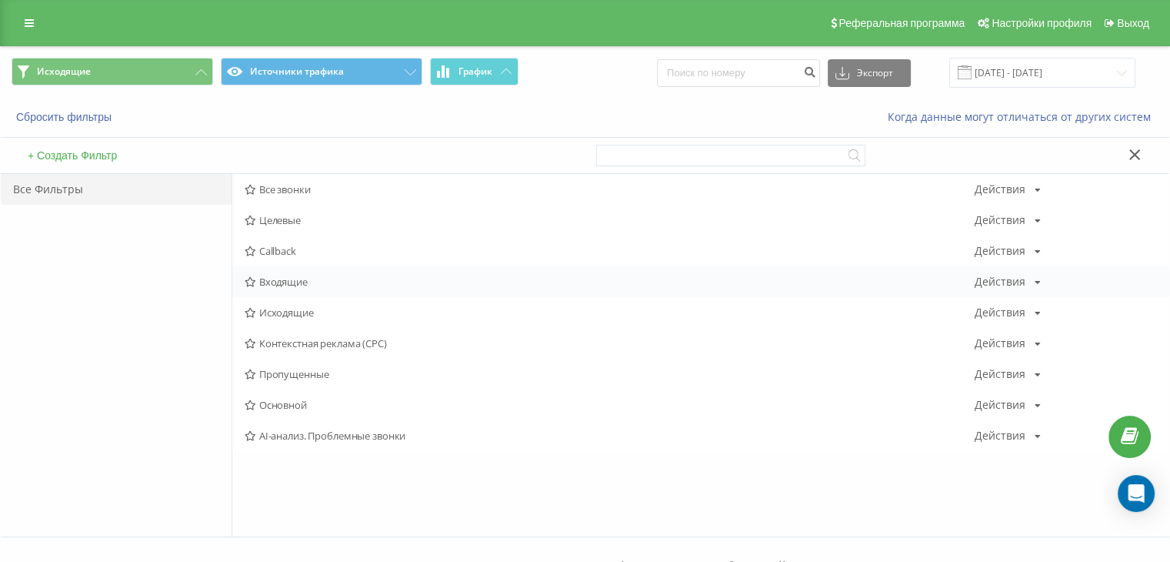
click at [308, 285] on span "Входящие" at bounding box center [610, 281] width 730 height 11
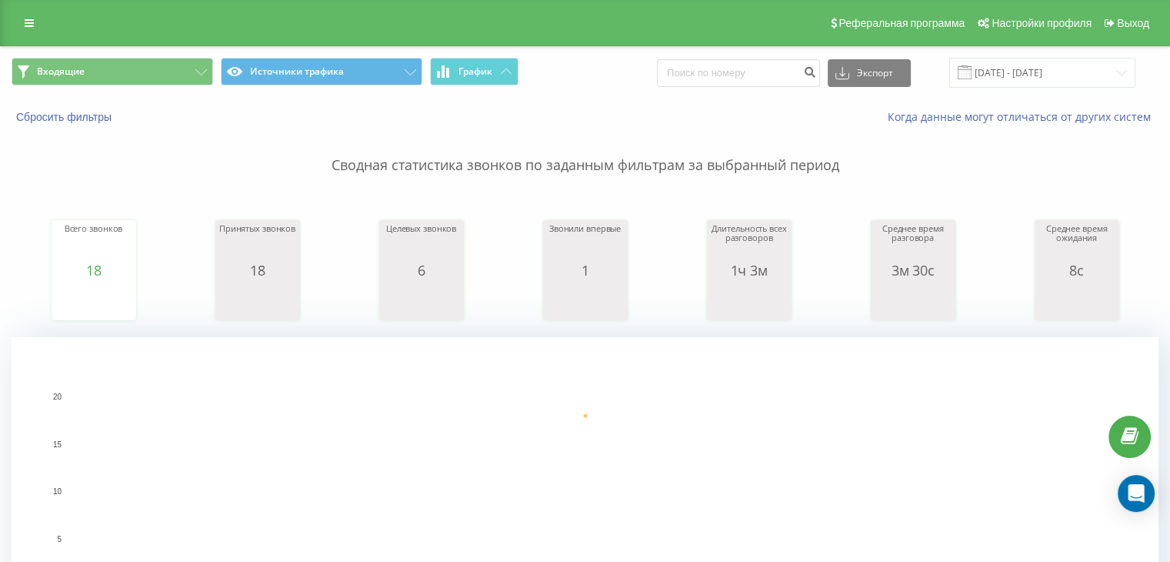
click at [157, 56] on div "Входящие Источники трафика График Экспорт .csv .xls .xlsx [DATE] - [DATE]" at bounding box center [585, 73] width 1169 height 52
click at [155, 66] on button "Входящие" at bounding box center [113, 72] width 202 height 28
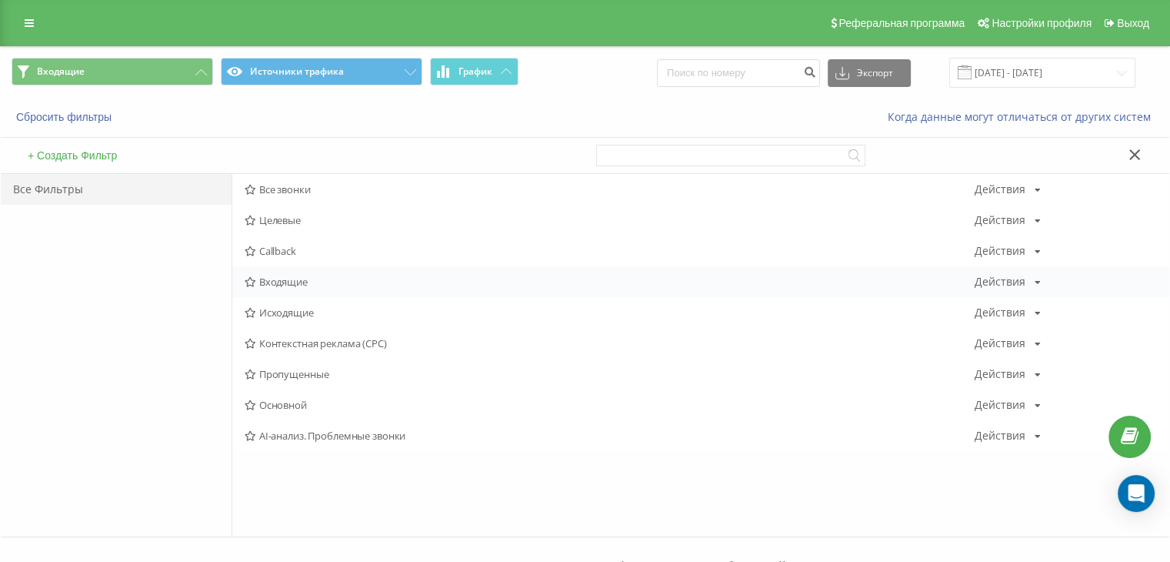
click at [311, 286] on span "Входящие" at bounding box center [610, 281] width 730 height 11
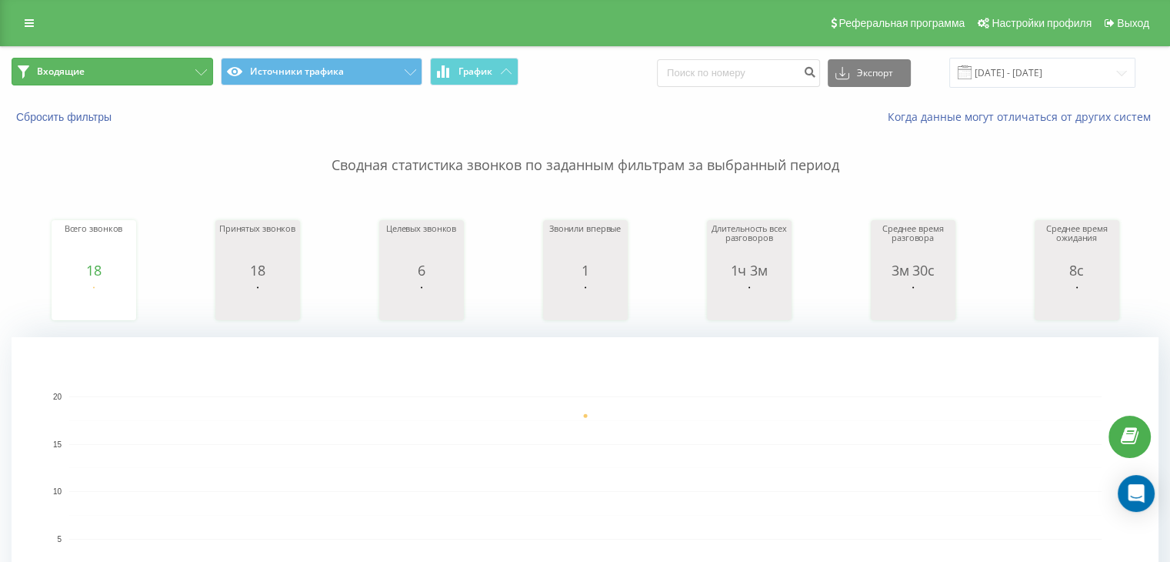
click at [112, 73] on button "Входящие" at bounding box center [113, 72] width 202 height 28
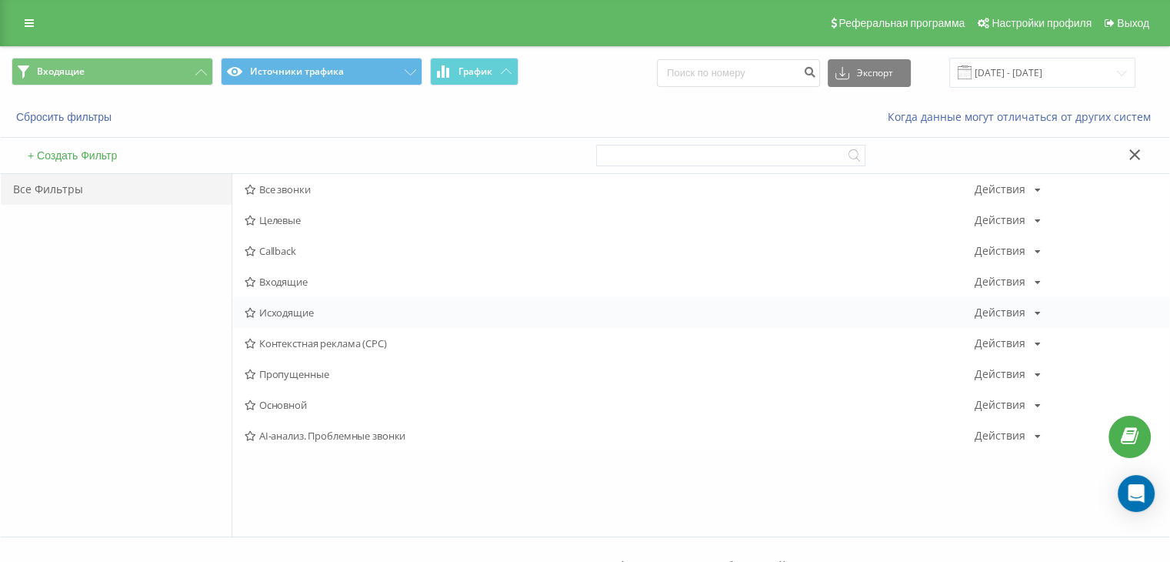
click at [291, 309] on span "Исходящие" at bounding box center [610, 312] width 730 height 11
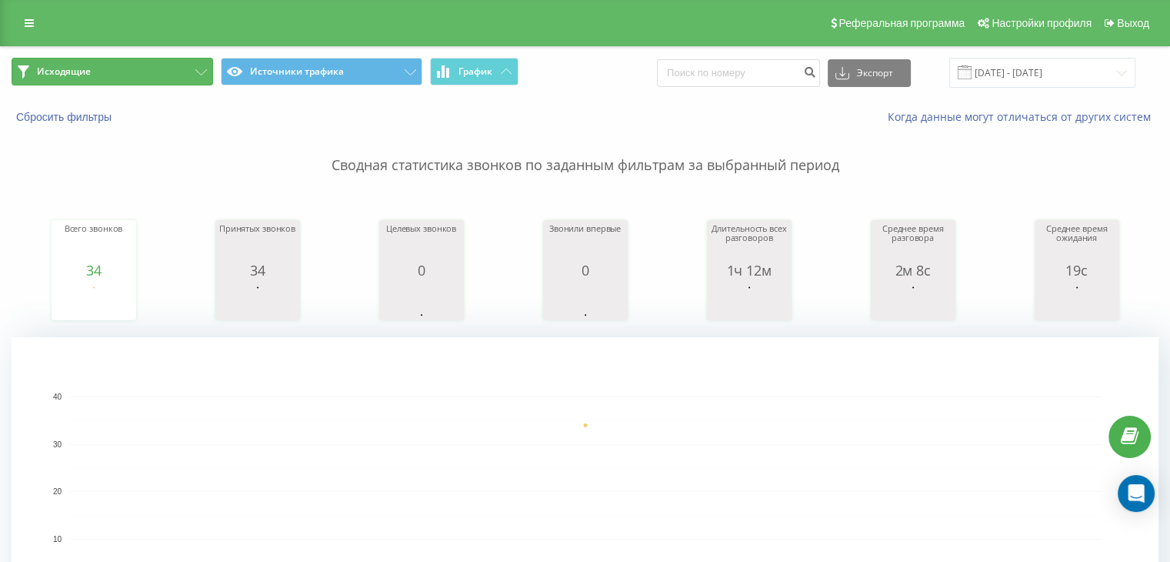
click at [199, 60] on button "Исходящие" at bounding box center [113, 72] width 202 height 28
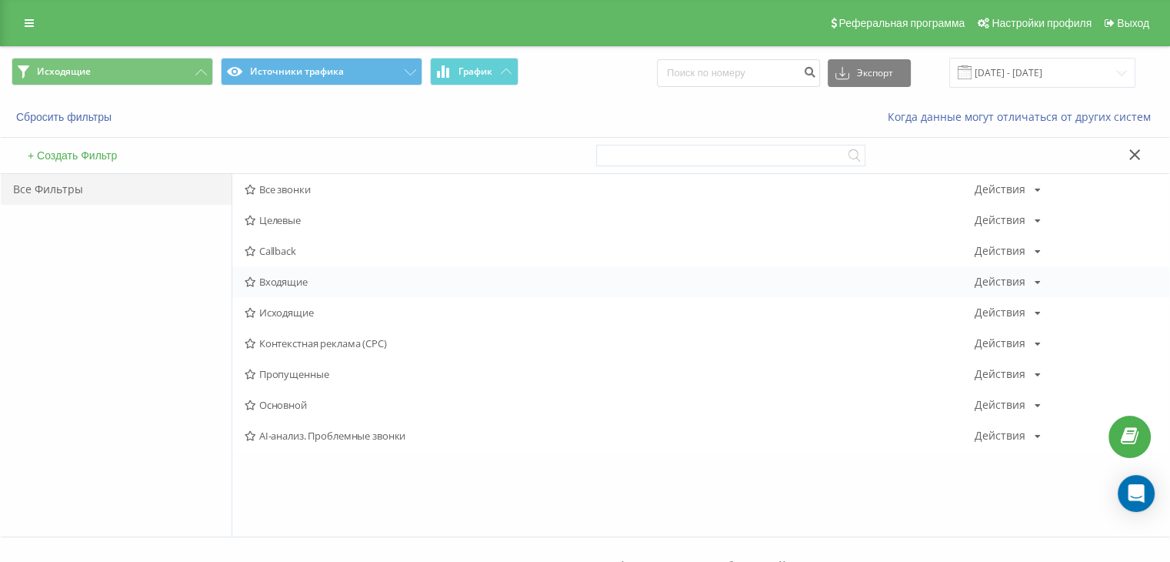
click at [308, 281] on span "Входящие" at bounding box center [610, 281] width 730 height 11
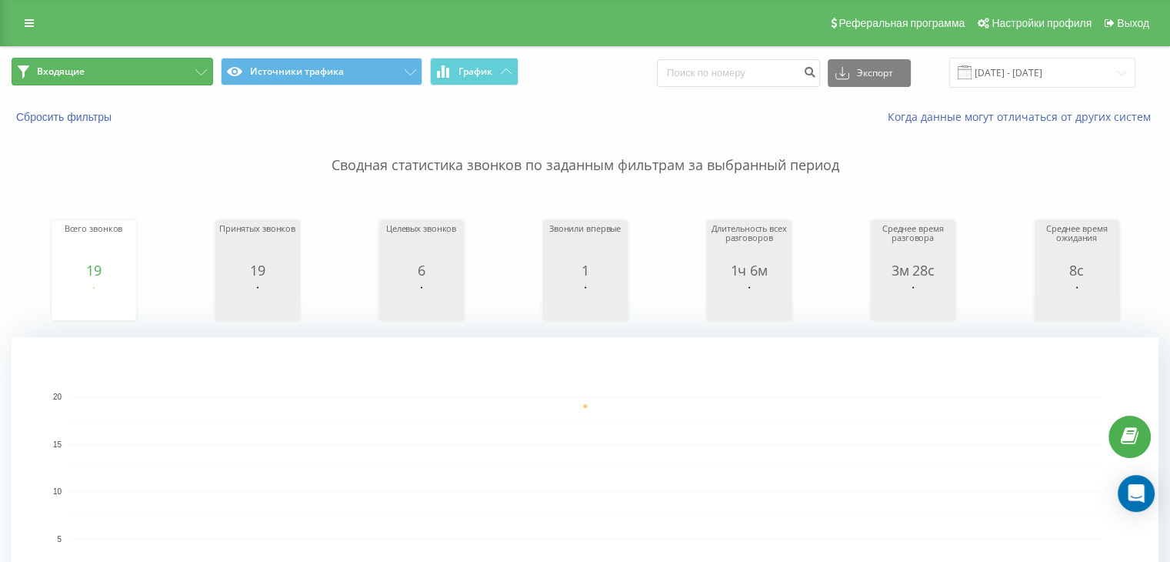
click at [122, 71] on button "Входящие" at bounding box center [113, 72] width 202 height 28
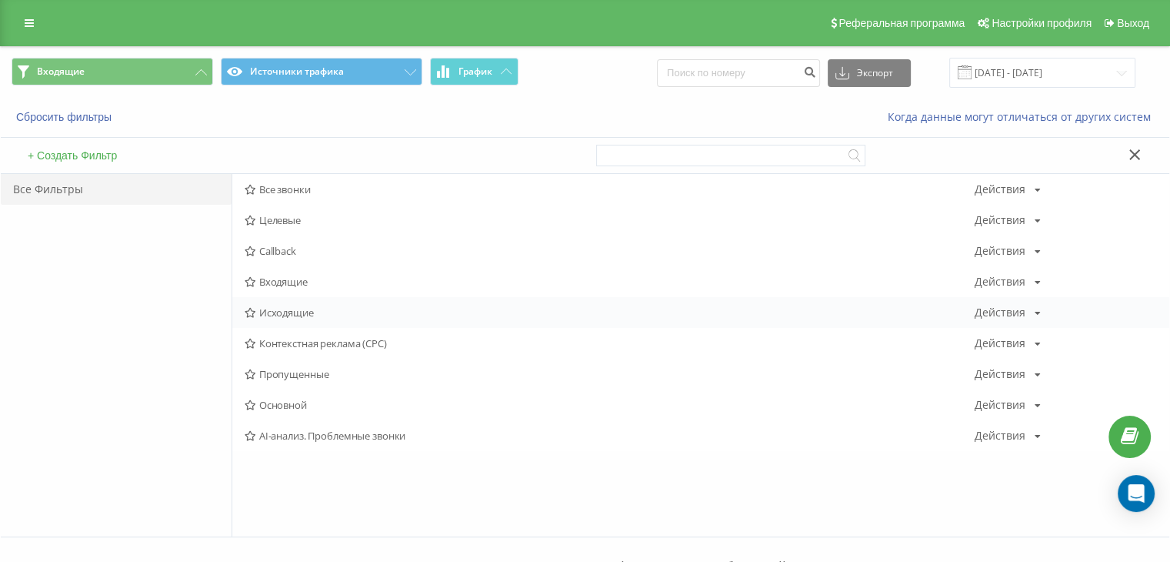
click at [287, 318] on div "Исходящие Действия Редактировать Копировать Удалить По умолчанию Поделиться" at bounding box center [700, 312] width 937 height 31
click at [292, 309] on span "Исходящие" at bounding box center [610, 312] width 730 height 11
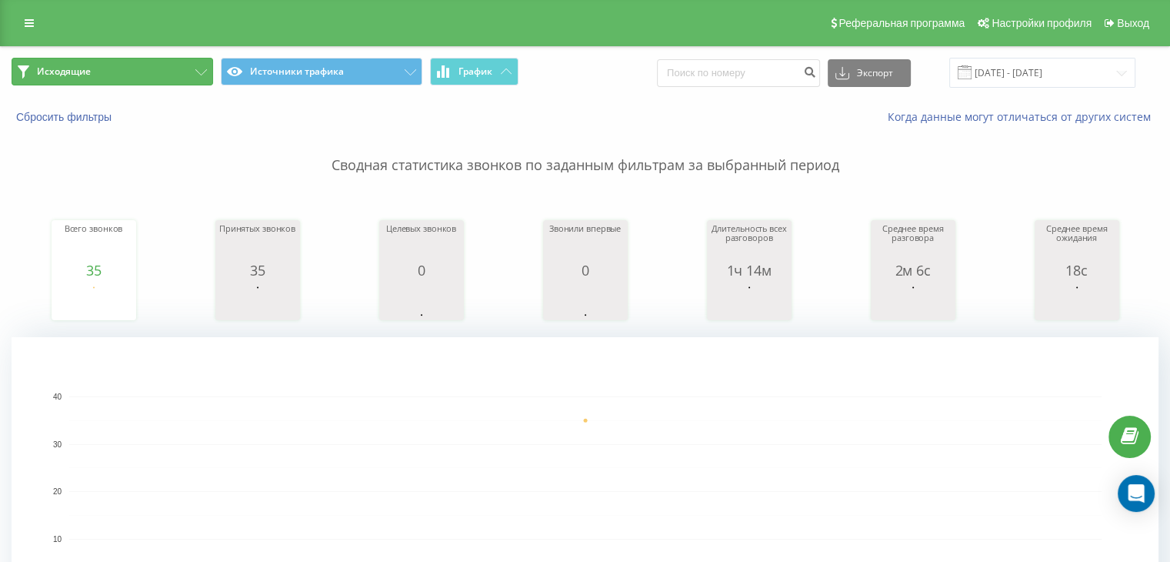
click at [160, 82] on button "Исходящие" at bounding box center [113, 72] width 202 height 28
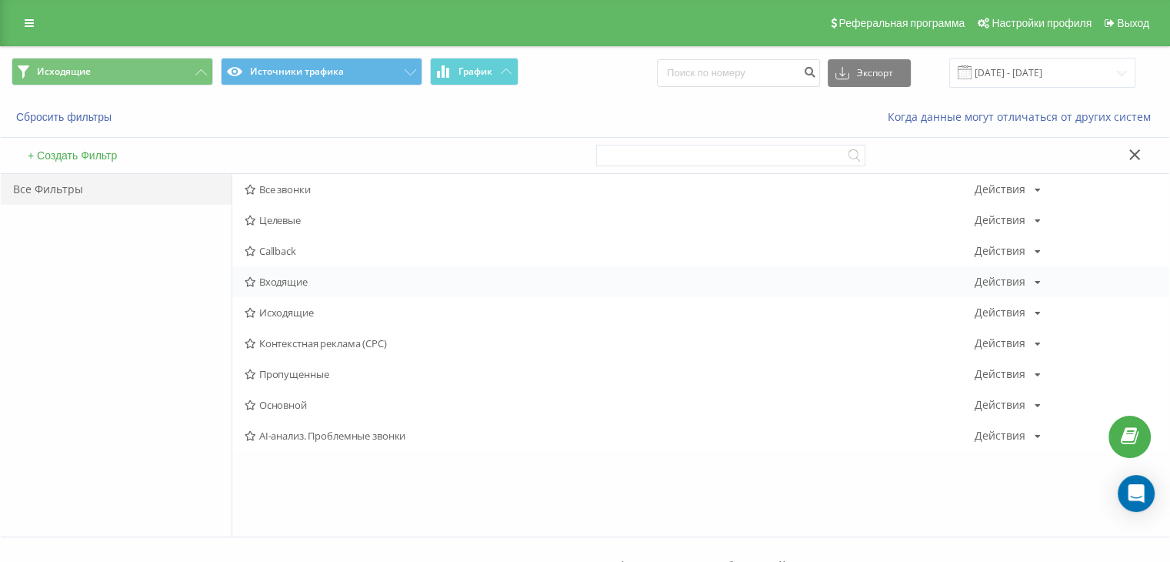
click at [283, 272] on div "Входящие Действия Редактировать Копировать Удалить По умолчанию Поделиться" at bounding box center [700, 281] width 937 height 31
click at [282, 277] on span "Входящие" at bounding box center [610, 281] width 730 height 11
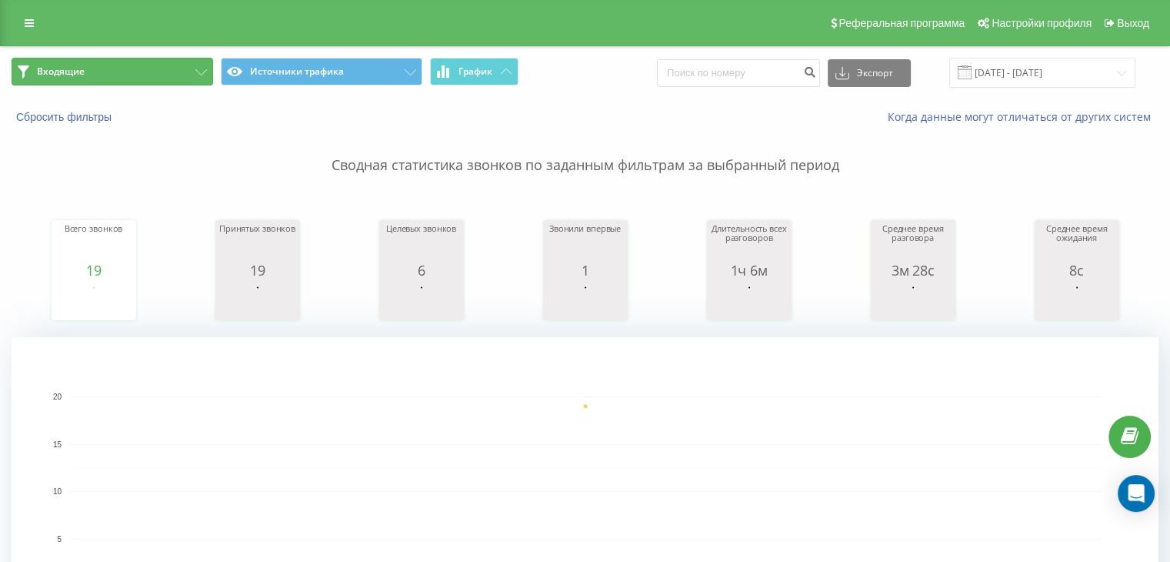
click at [140, 58] on button "Входящие" at bounding box center [113, 72] width 202 height 28
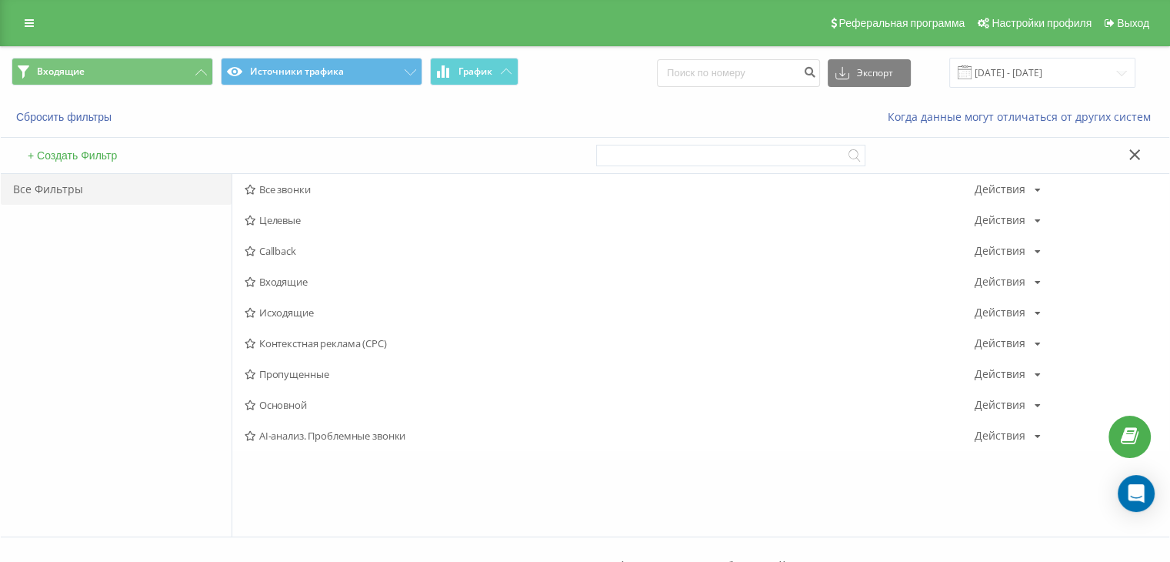
click at [304, 276] on span "Входящие" at bounding box center [610, 281] width 730 height 11
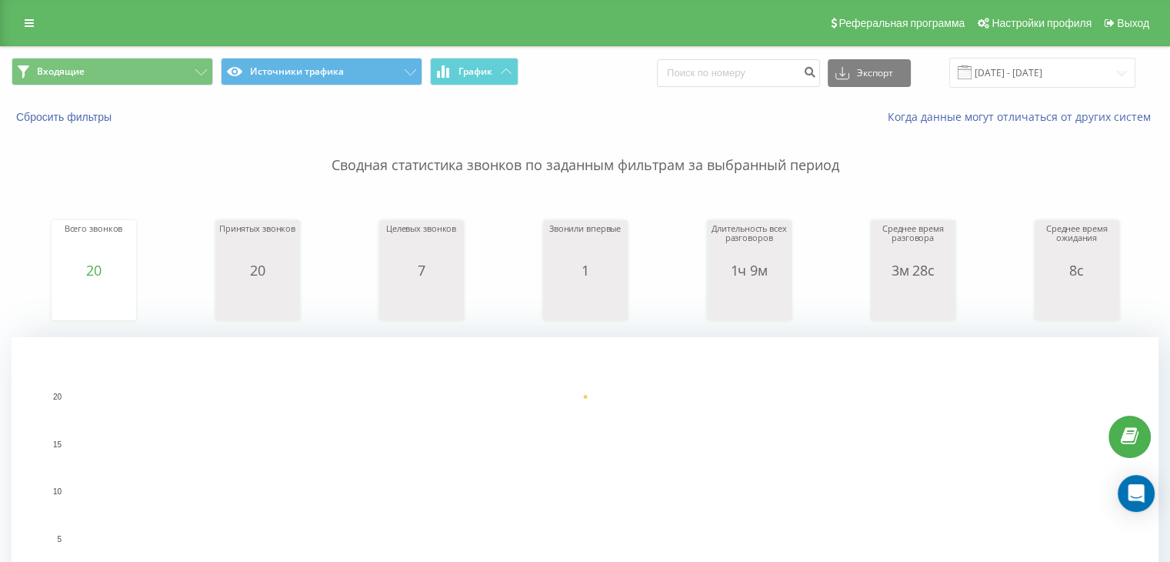
click at [111, 88] on div "Входящие Источники трафика График Экспорт .csv .xls .xlsx [DATE] - [DATE]" at bounding box center [585, 73] width 1169 height 52
click at [177, 82] on button "Входящие" at bounding box center [113, 72] width 202 height 28
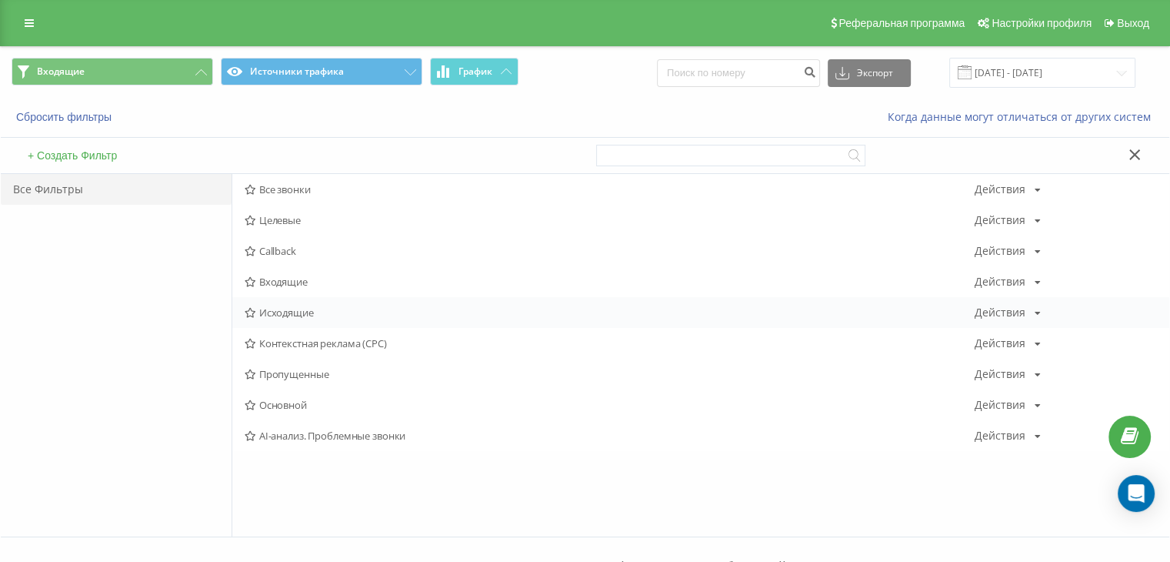
click at [265, 318] on span "Исходящие" at bounding box center [610, 312] width 730 height 11
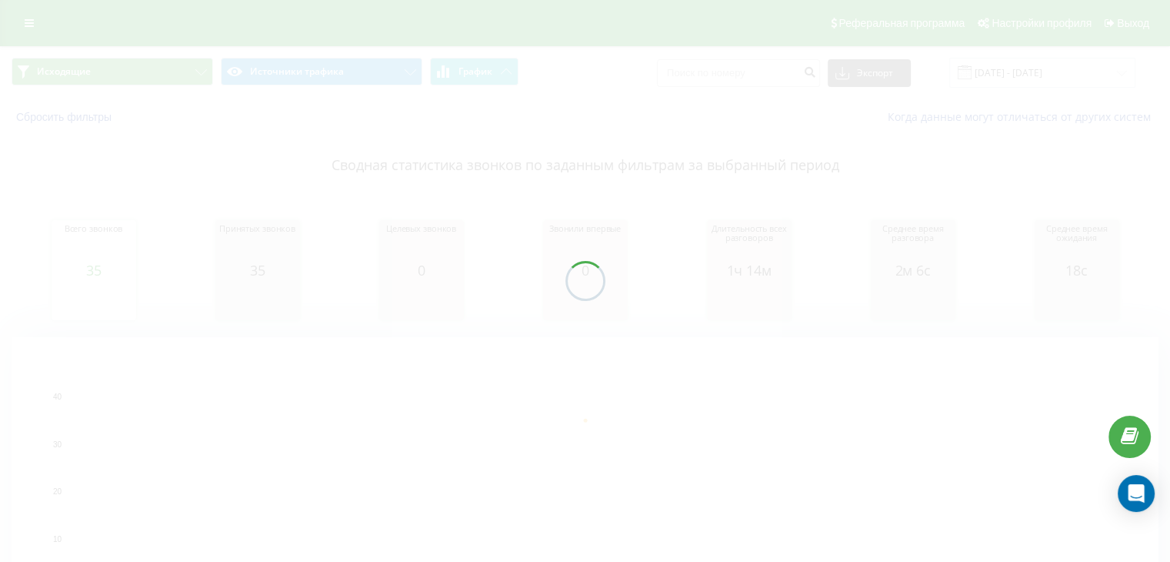
click at [175, 71] on div "Исходящие Источники трафика График Экспорт .csv .xls .xlsx [DATE] - [DATE] Сбро…" at bounding box center [585, 360] width 1170 height 629
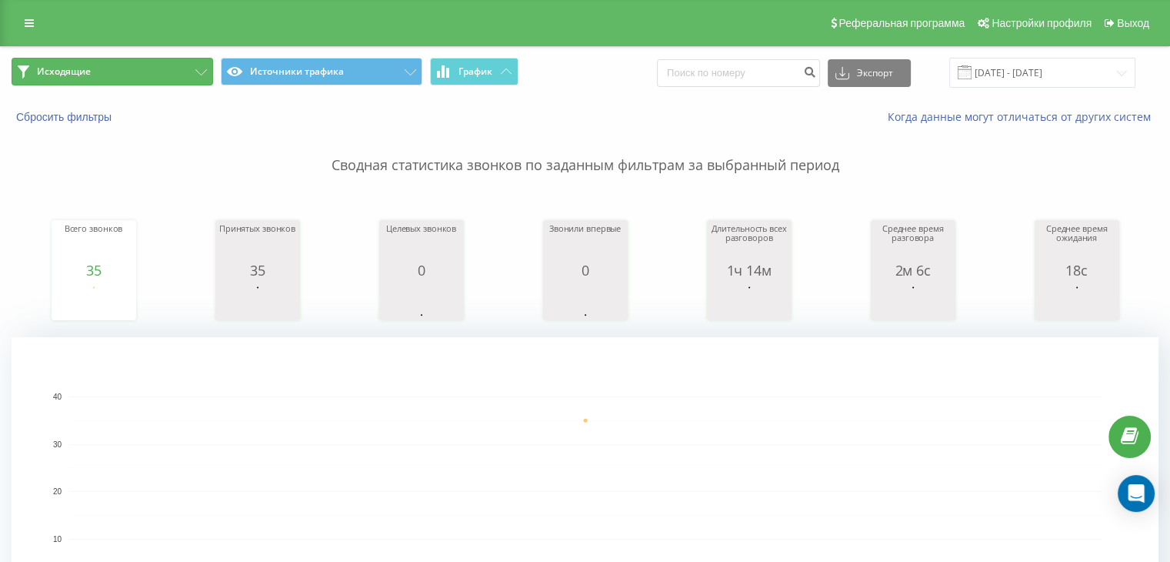
click at [136, 78] on button "Исходящие" at bounding box center [113, 72] width 202 height 28
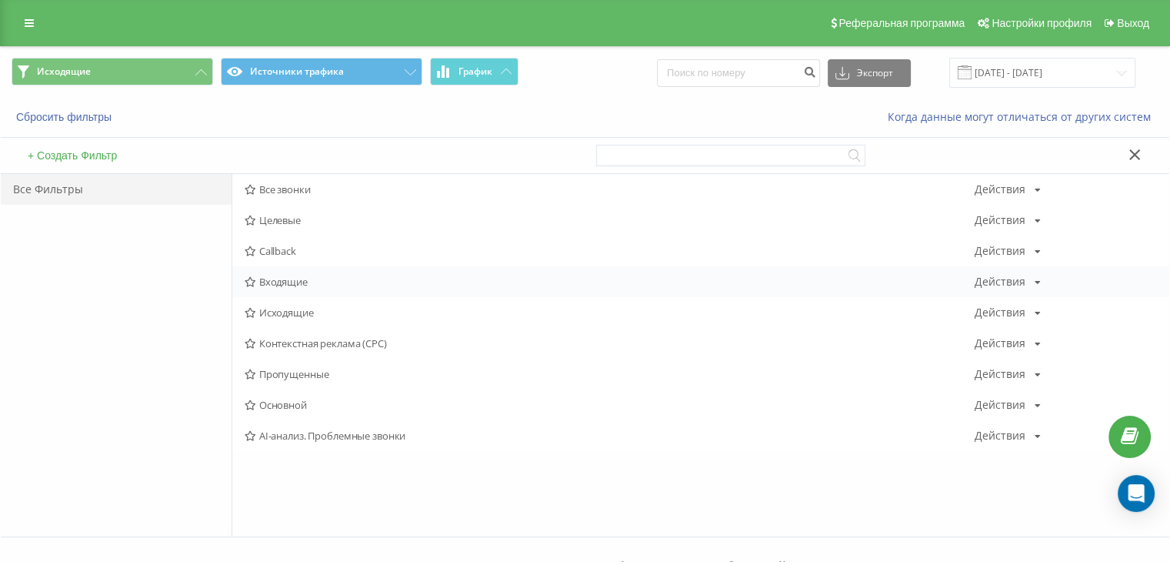
click at [294, 285] on span "Входящие" at bounding box center [610, 281] width 730 height 11
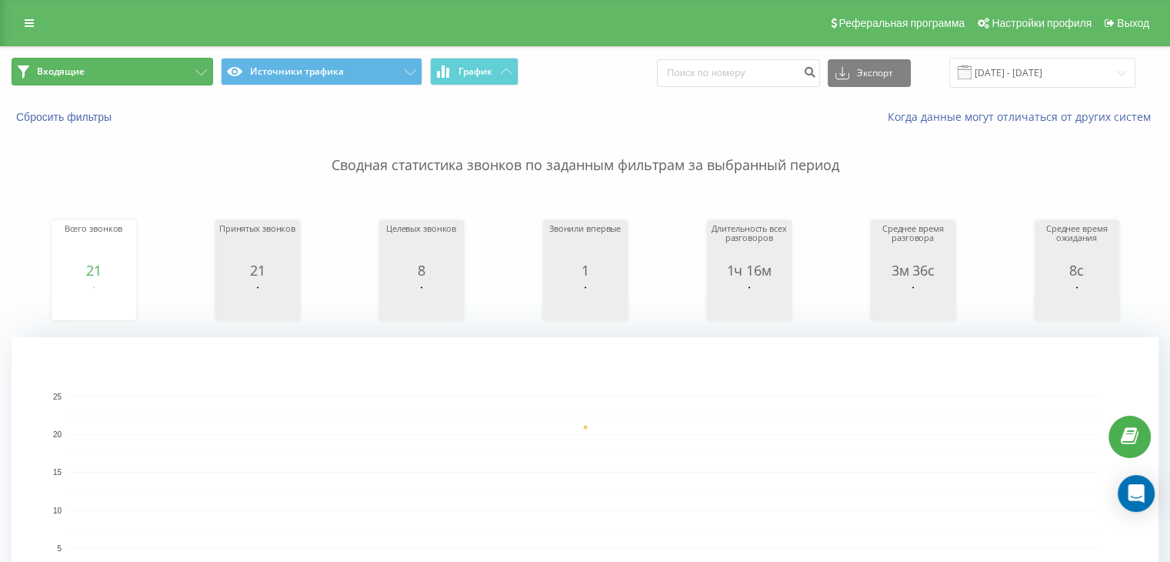
click at [145, 76] on button "Входящие" at bounding box center [113, 72] width 202 height 28
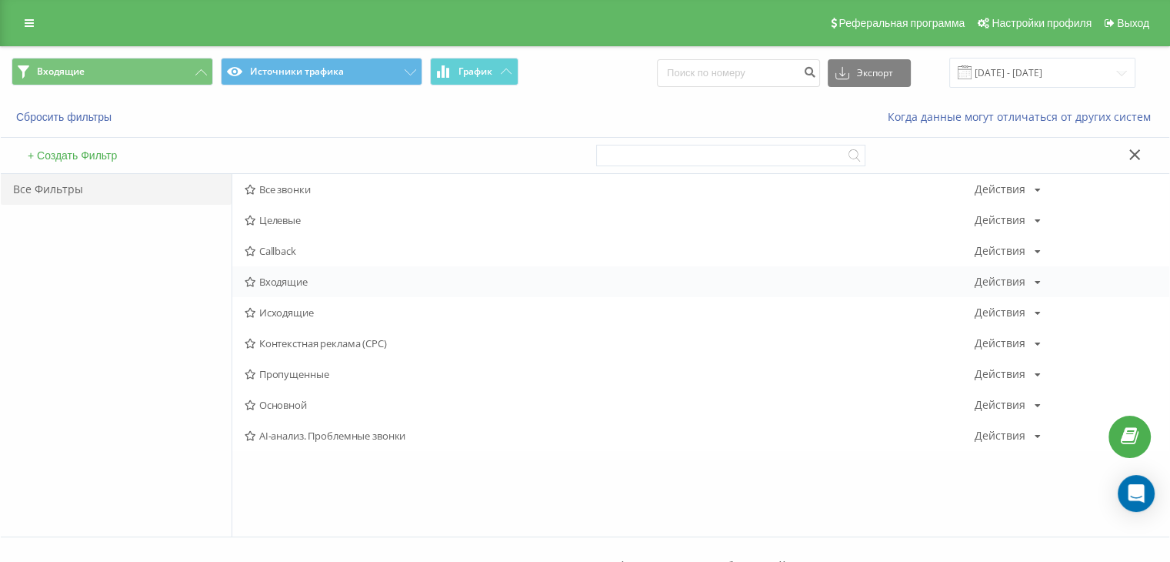
click at [298, 276] on span "Входящие" at bounding box center [610, 281] width 730 height 11
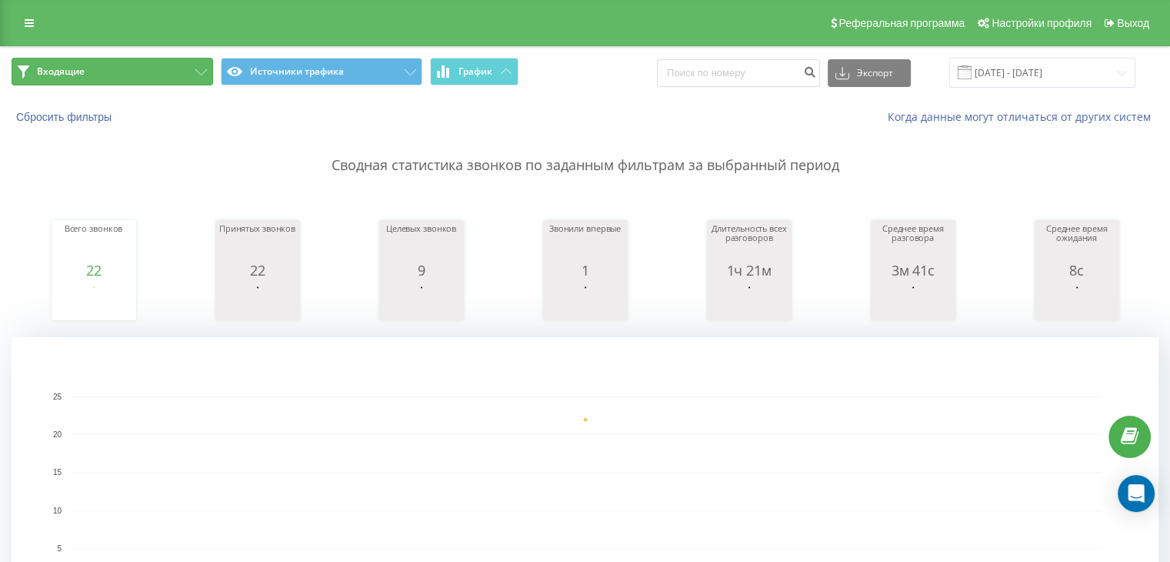
click at [154, 76] on button "Входящие" at bounding box center [113, 72] width 202 height 28
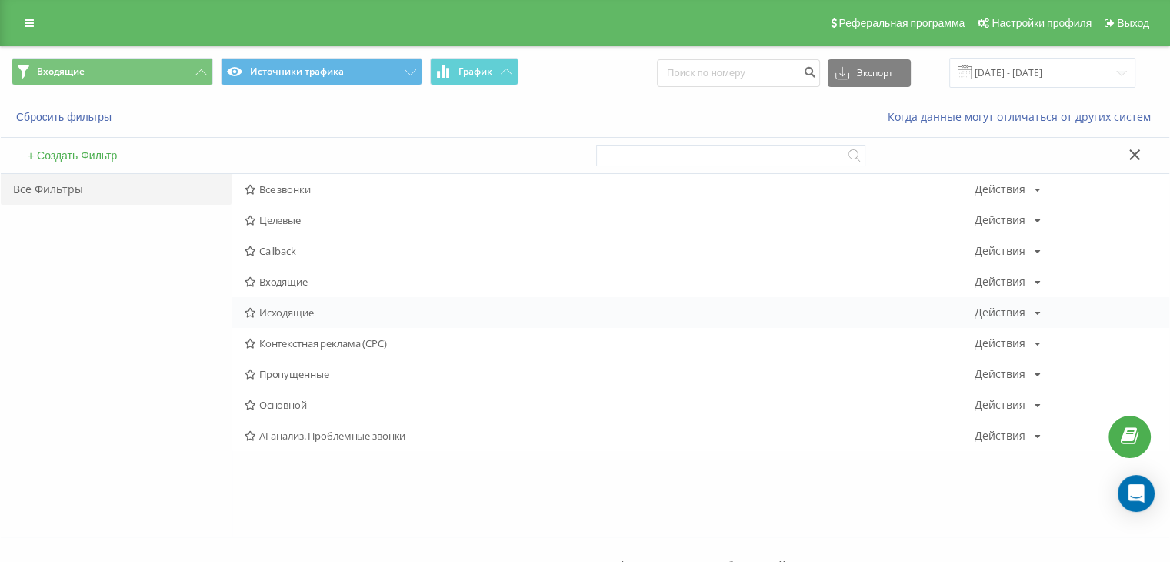
click at [308, 304] on div "Исходящие Действия Редактировать Копировать Удалить По умолчанию Поделиться" at bounding box center [700, 312] width 937 height 31
click at [288, 307] on span "Исходящие" at bounding box center [610, 312] width 730 height 11
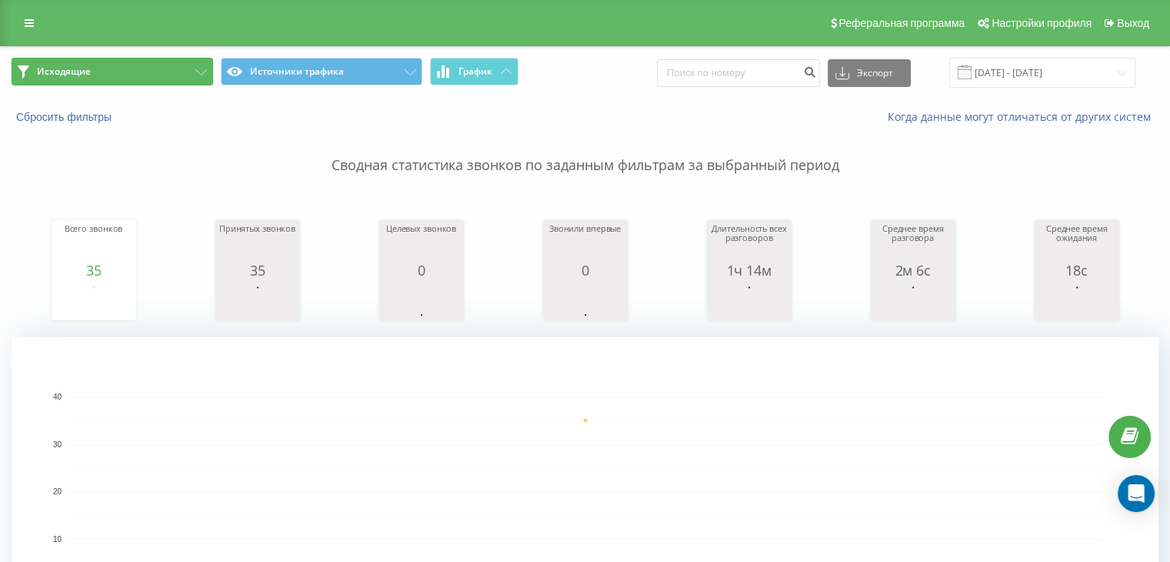
click at [163, 75] on button "Исходящие" at bounding box center [113, 72] width 202 height 28
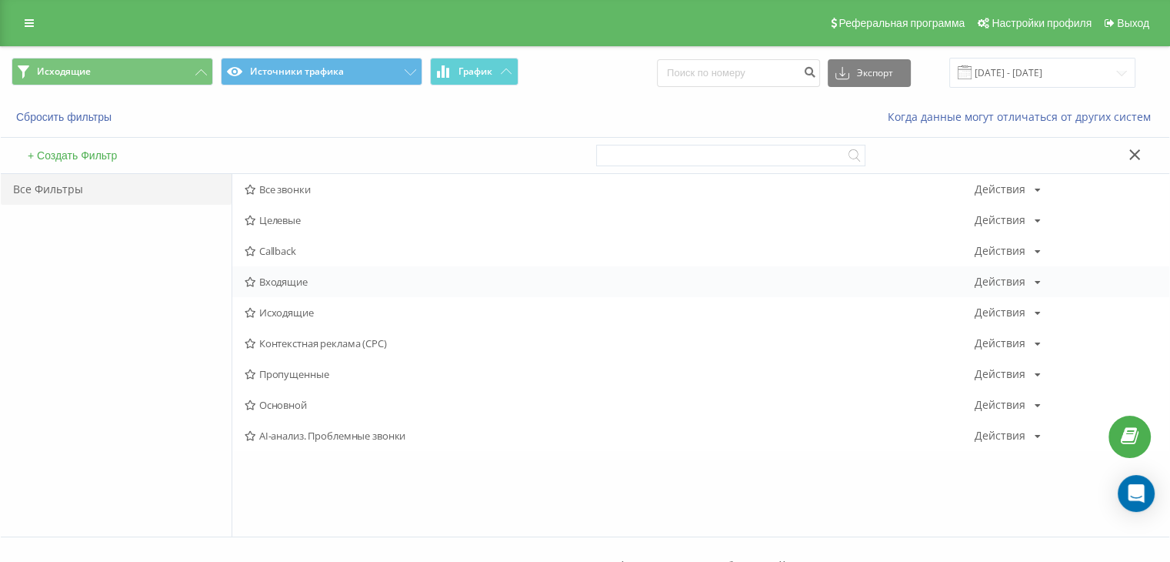
click at [272, 281] on span "Входящие" at bounding box center [610, 281] width 730 height 11
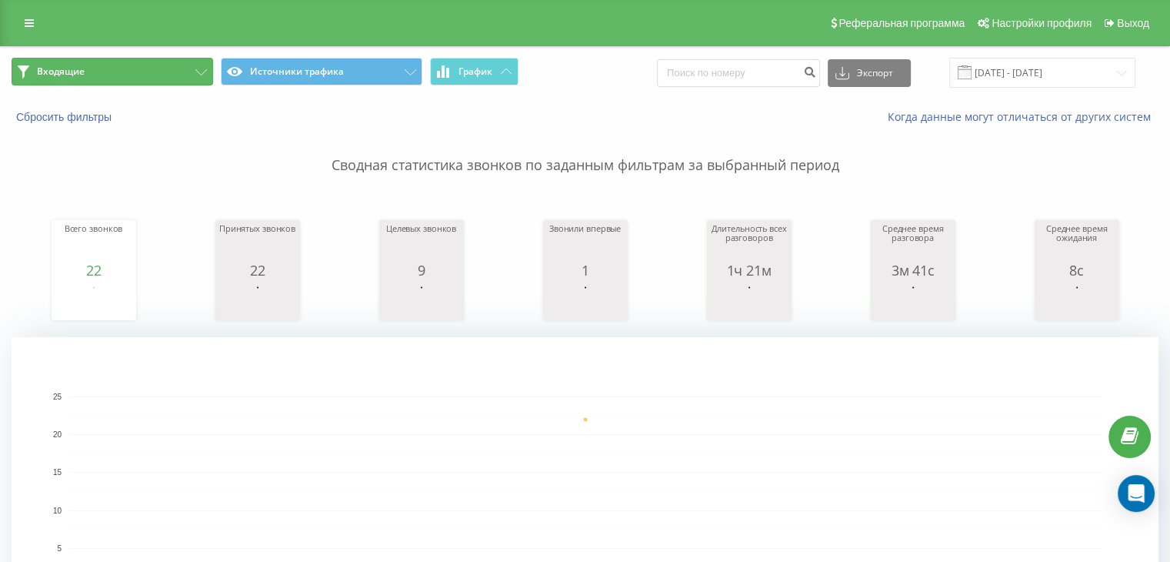
click at [172, 68] on button "Входящие" at bounding box center [113, 72] width 202 height 28
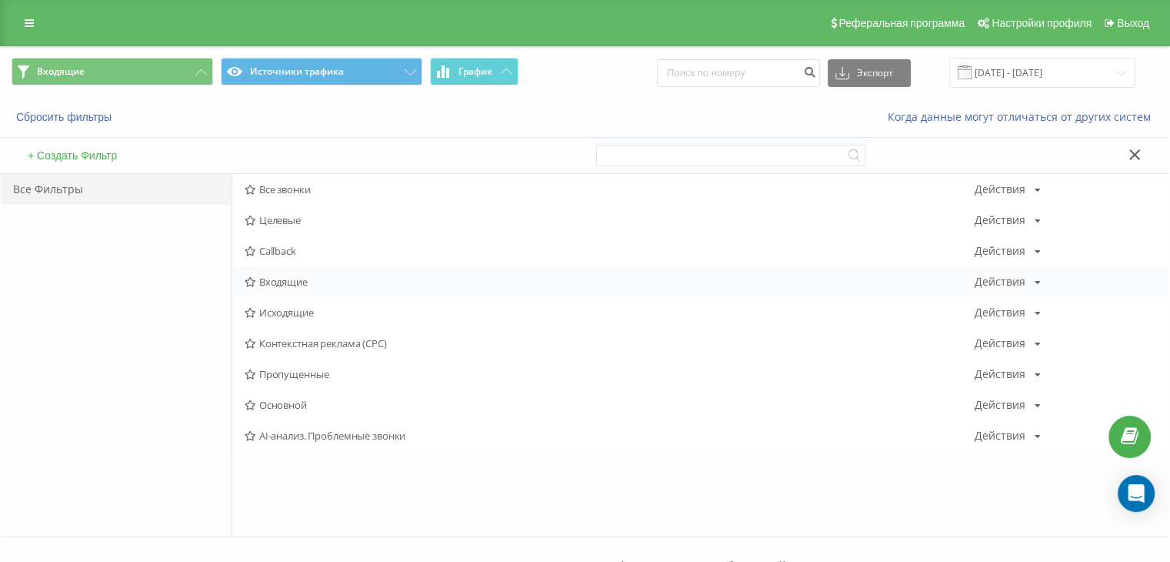
click at [273, 286] on span "Входящие" at bounding box center [610, 281] width 730 height 11
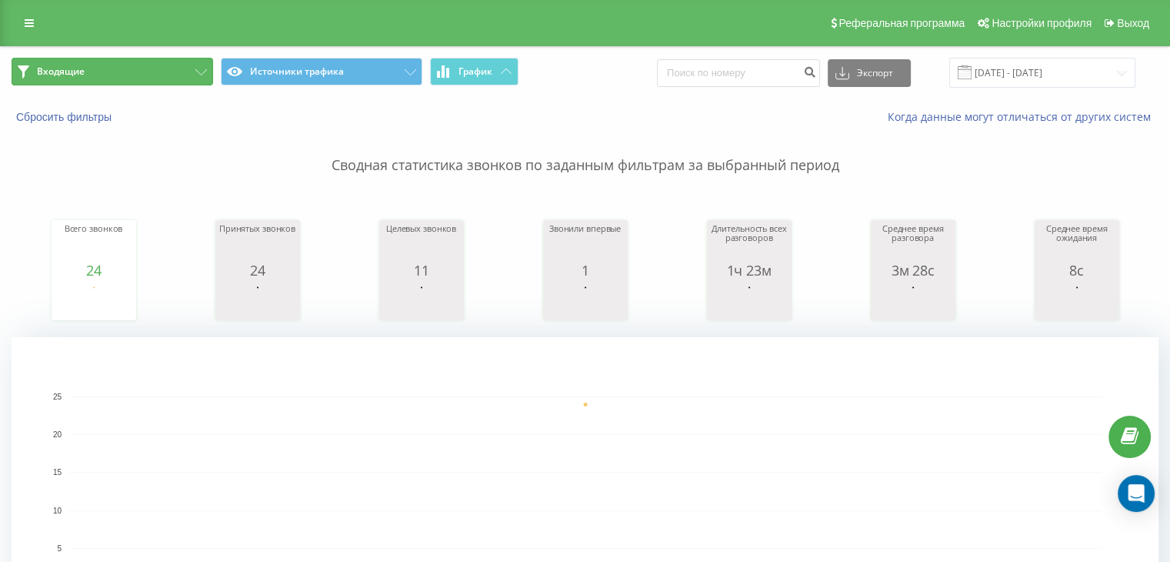
click at [151, 80] on button "Входящие" at bounding box center [113, 72] width 202 height 28
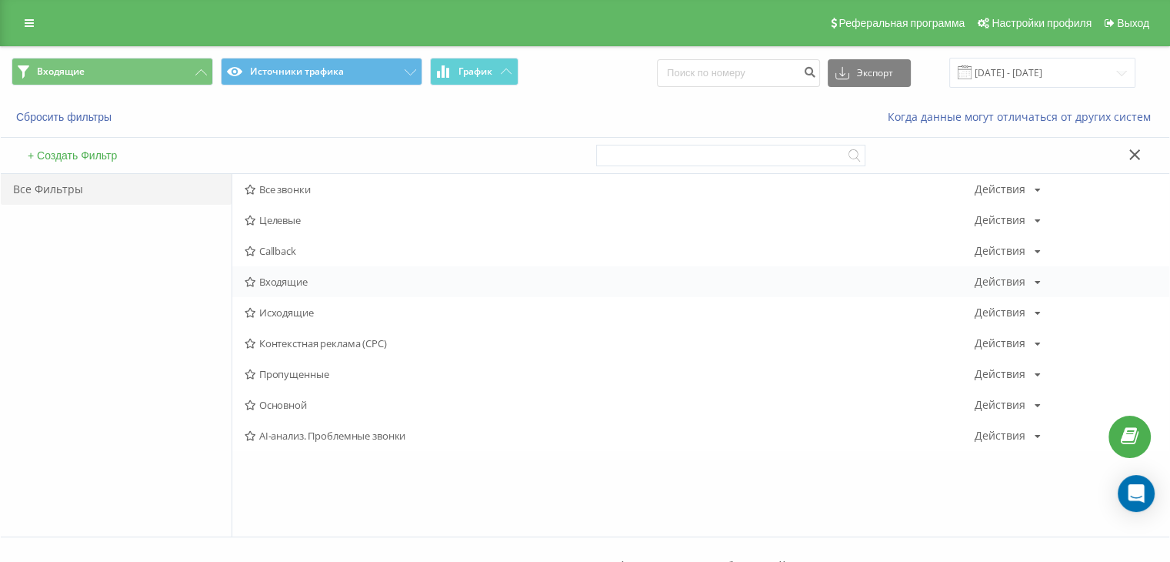
click at [275, 278] on span "Входящие" at bounding box center [610, 281] width 730 height 11
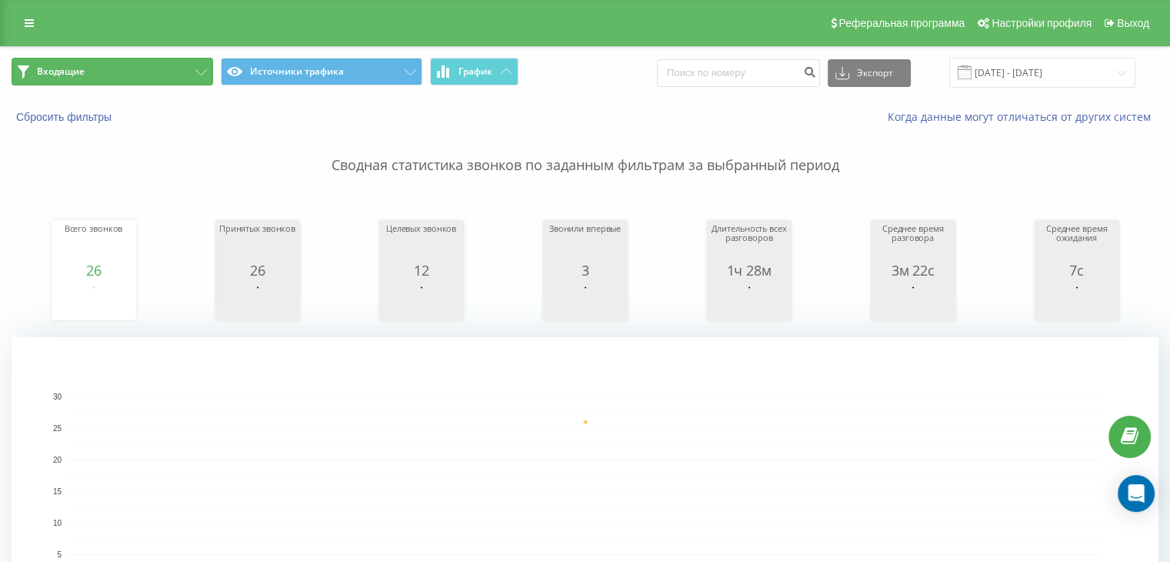
click at [166, 75] on button "Входящие" at bounding box center [113, 72] width 202 height 28
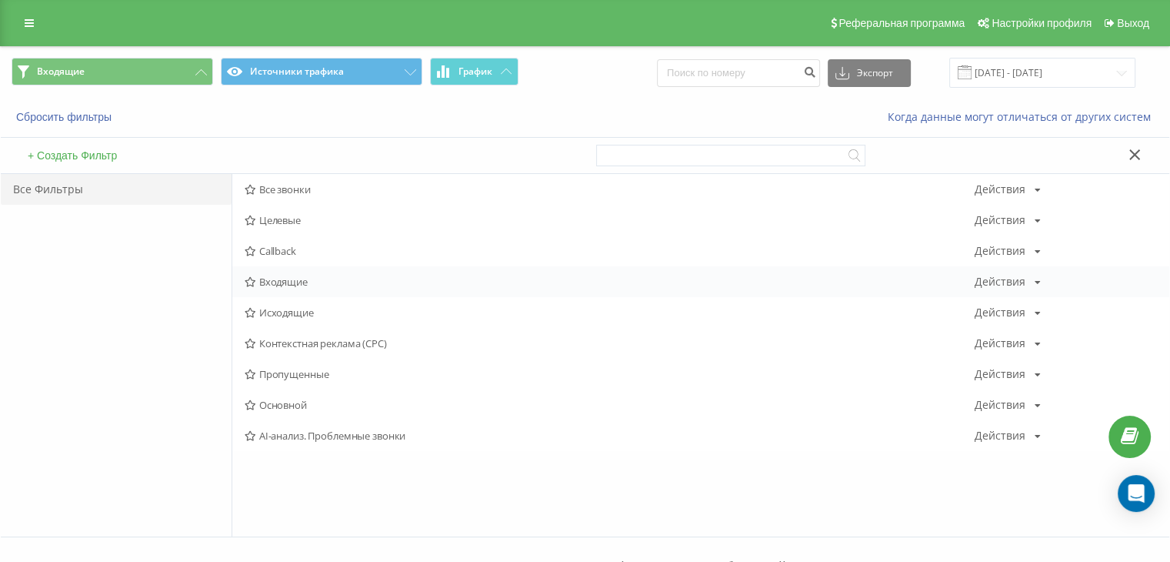
click at [302, 280] on span "Входящие" at bounding box center [610, 281] width 730 height 11
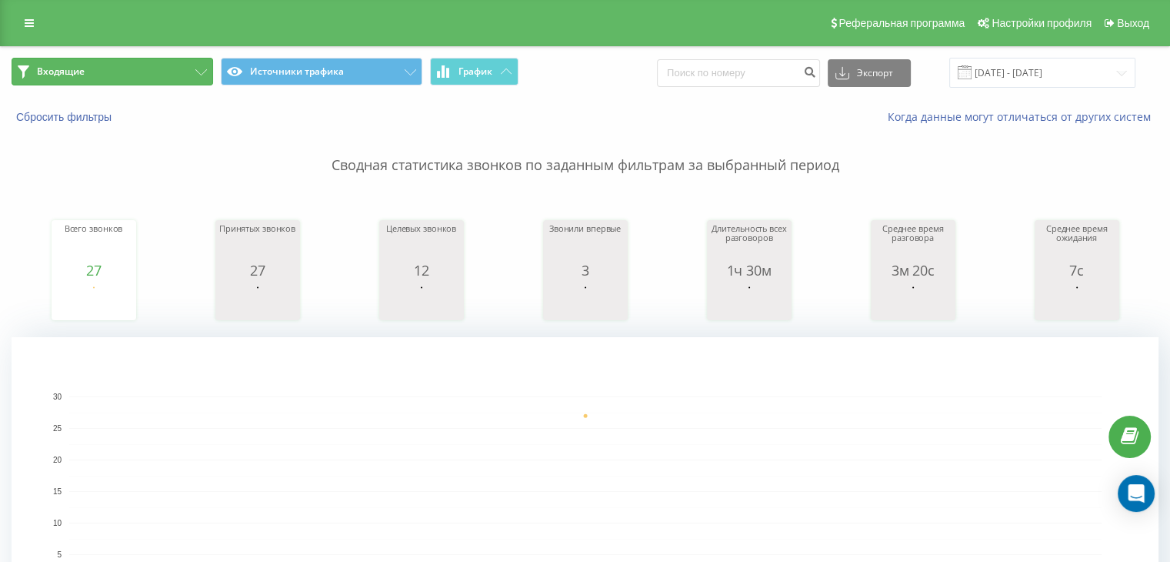
click at [155, 61] on button "Входящие" at bounding box center [113, 72] width 202 height 28
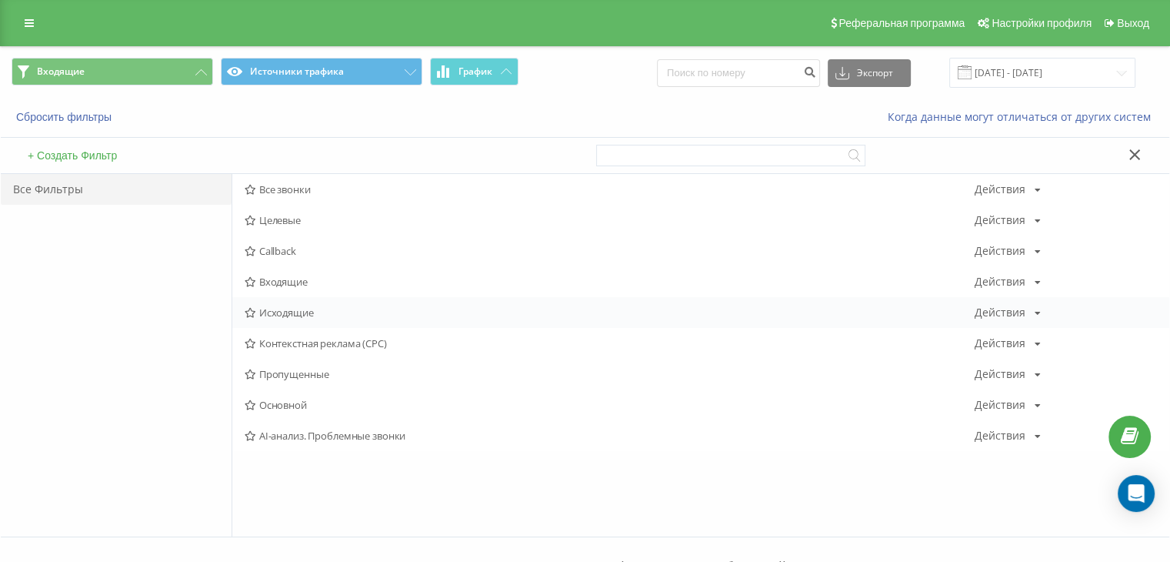
click at [264, 301] on div "Исходящие Действия Редактировать Копировать Удалить По умолчанию Поделиться" at bounding box center [700, 312] width 937 height 31
click at [265, 307] on span "Исходящие" at bounding box center [610, 312] width 730 height 11
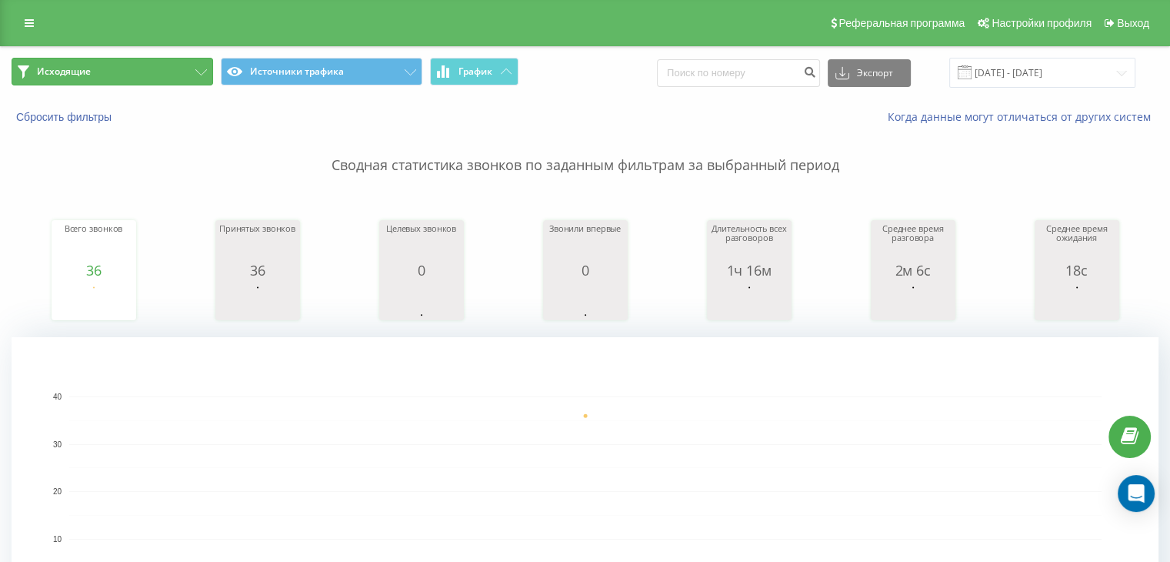
click at [148, 68] on button "Исходящие" at bounding box center [113, 72] width 202 height 28
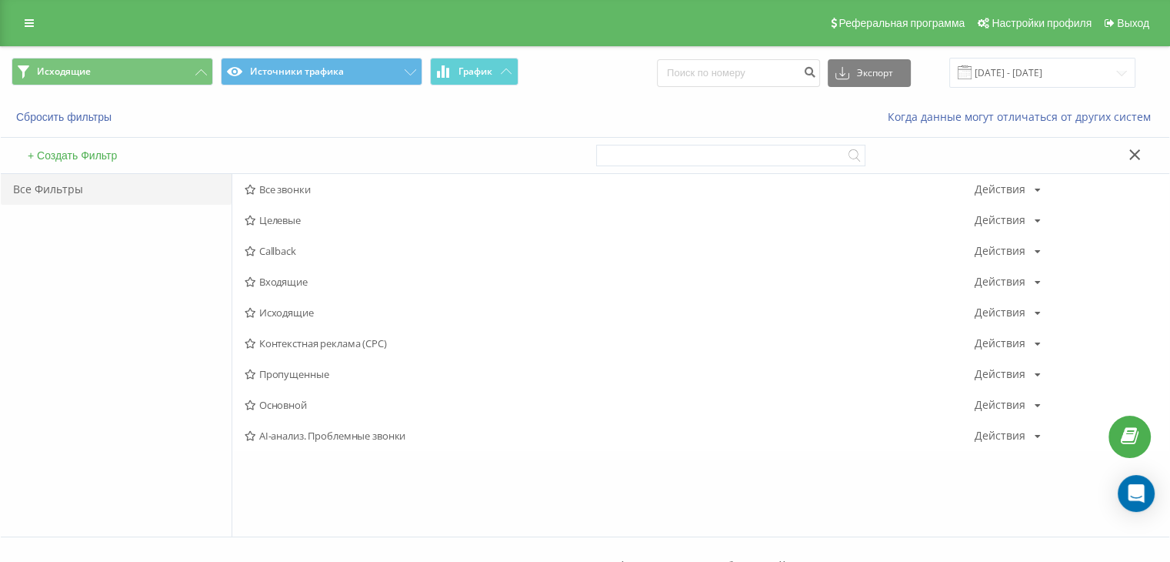
click at [259, 285] on span "Входящие" at bounding box center [610, 281] width 730 height 11
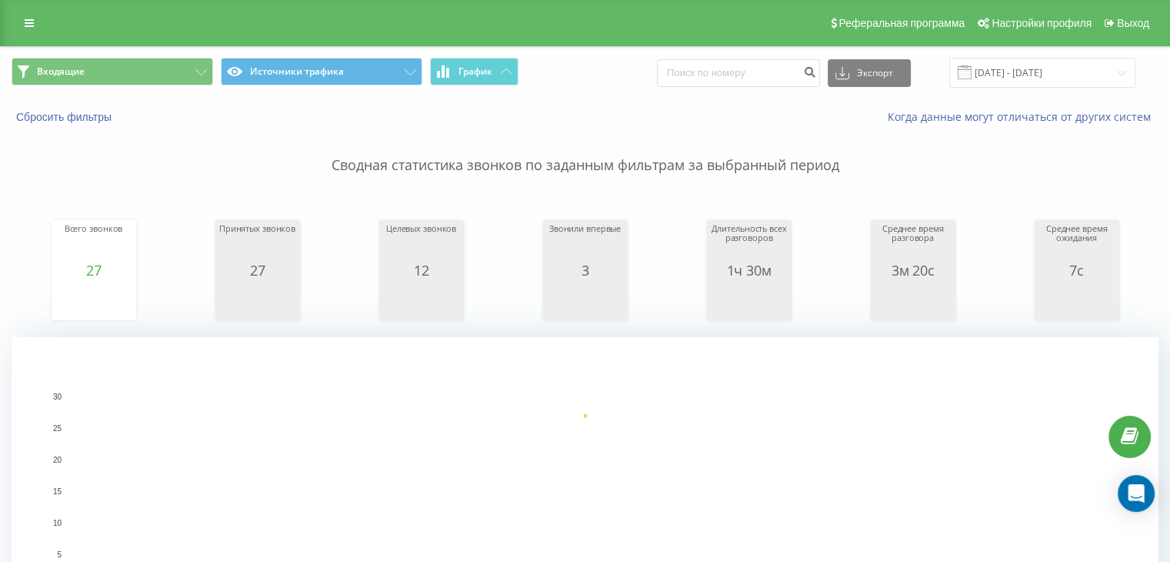
click at [148, 96] on div "Входящие Источники трафика График Экспорт .csv .xls .xlsx [DATE] - [DATE]" at bounding box center [585, 73] width 1169 height 52
click at [155, 83] on button "Входящие" at bounding box center [113, 72] width 202 height 28
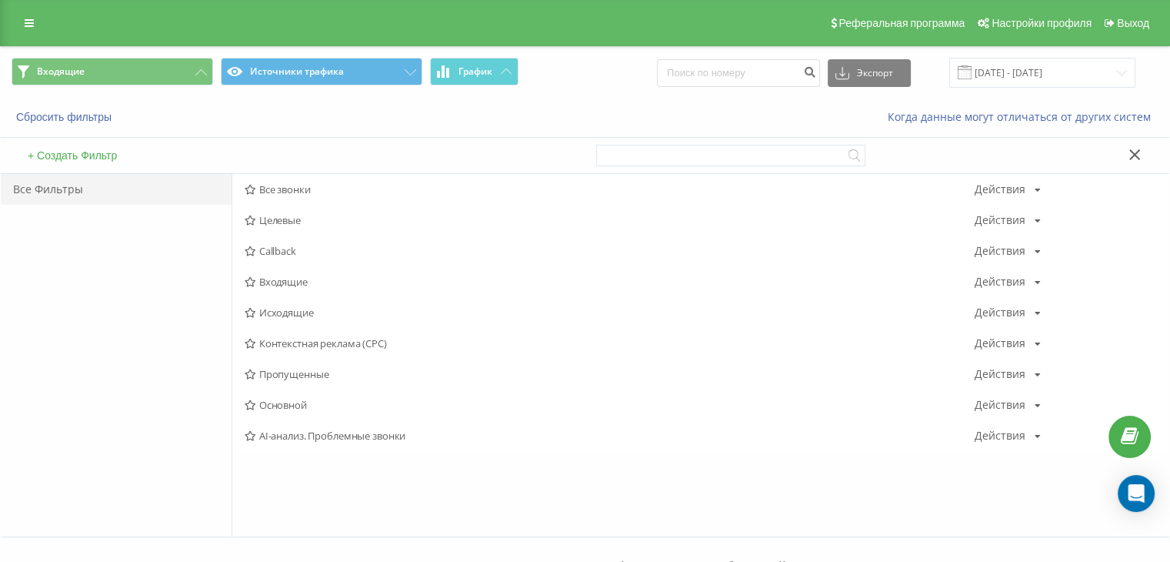
click at [272, 277] on span "Входящие" at bounding box center [610, 281] width 730 height 11
